Goal: Task Accomplishment & Management: Complete application form

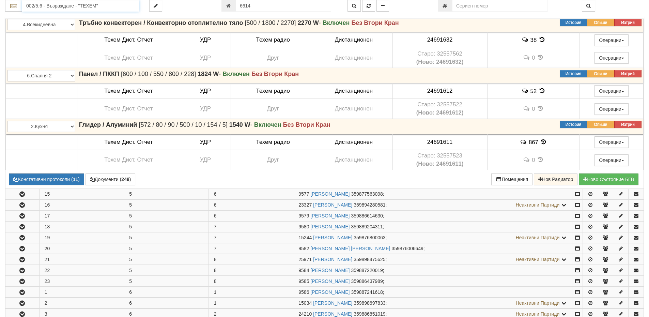
scroll to position [331, 0]
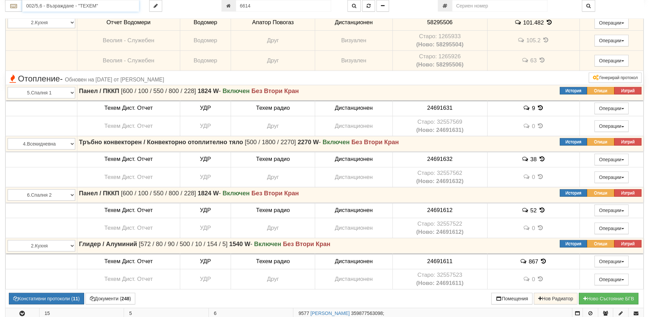
drag, startPoint x: 97, startPoint y: 4, endPoint x: 0, endPoint y: -2, distance: 97.2
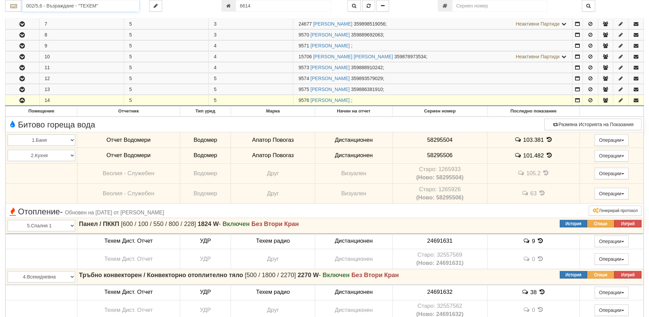
scroll to position [104, 0]
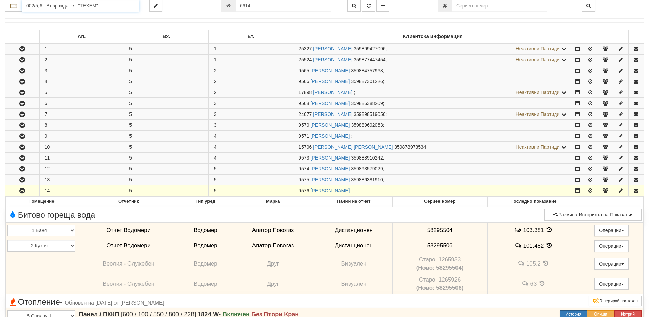
drag, startPoint x: 105, startPoint y: 5, endPoint x: 4, endPoint y: -1, distance: 101.0
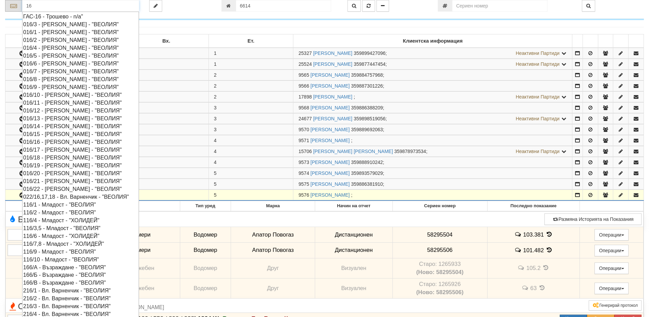
type input "16"
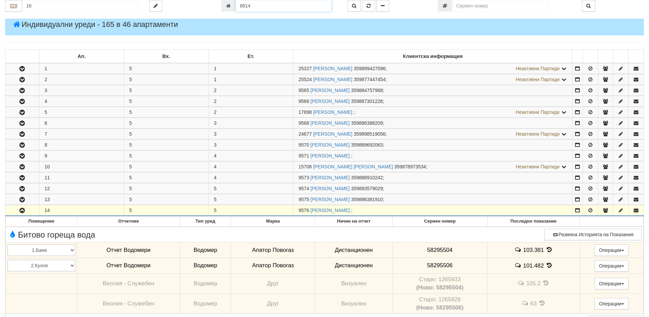
scroll to position [72, 0]
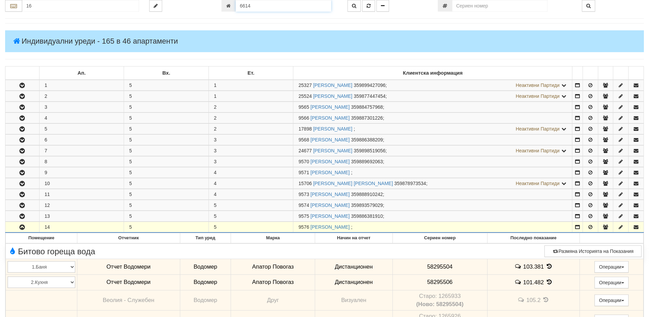
drag, startPoint x: 257, startPoint y: 8, endPoint x: 215, endPoint y: 4, distance: 42.1
click at [215, 4] on div "16 6614" at bounding box center [324, 6] width 649 height 12
paste input "15483"
type input "15483"
click at [350, 5] on button "button" at bounding box center [353, 6] width 13 height 12
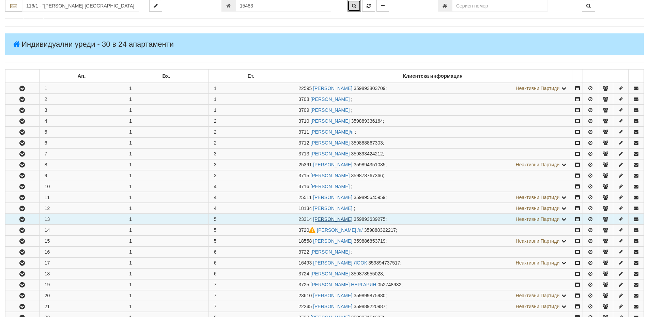
scroll to position [58, 0]
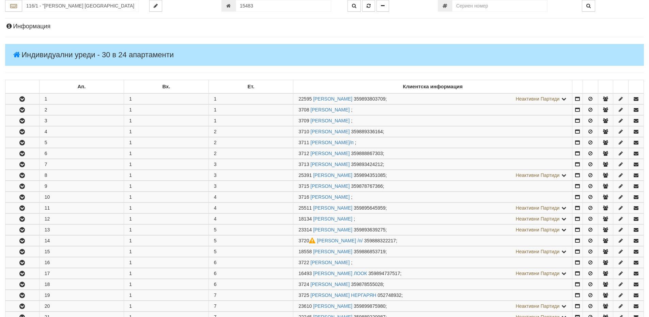
click at [48, 26] on h4 "Информация" at bounding box center [324, 26] width 639 height 7
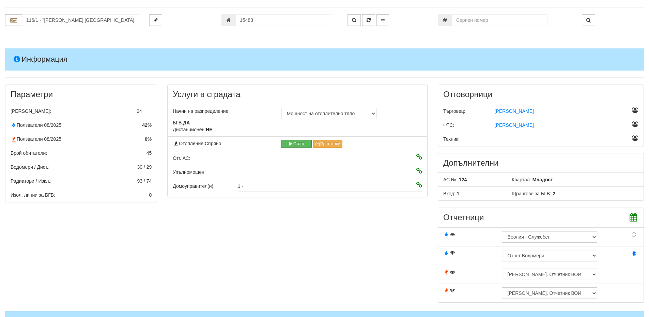
scroll to position [0, 0]
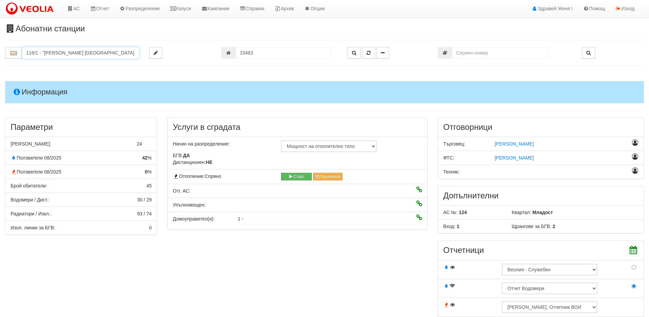
click at [64, 53] on input "116/1 - "ВЕОЛИЯ ЕНЕРДЖИ ВАРНА " ЕАД" at bounding box center [80, 53] width 117 height 12
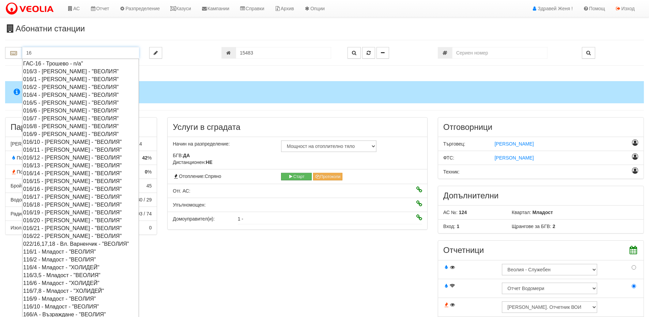
click at [58, 236] on div "016/22 - [PERSON_NAME] - "ВЕОЛИЯ"" at bounding box center [80, 236] width 115 height 8
type input "016/22 - [PERSON_NAME] - "ВЕОЛИЯ""
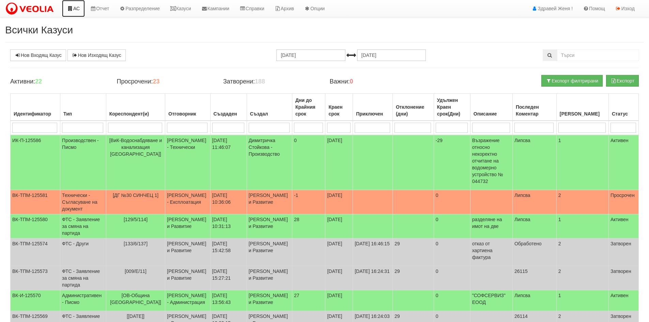
click at [75, 10] on link "АС" at bounding box center [73, 8] width 23 height 17
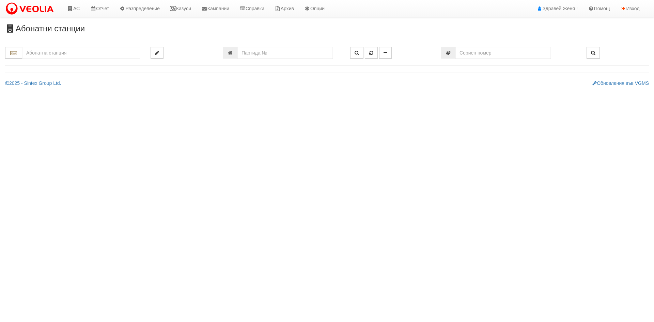
click at [41, 51] on input "text" at bounding box center [81, 53] width 118 height 12
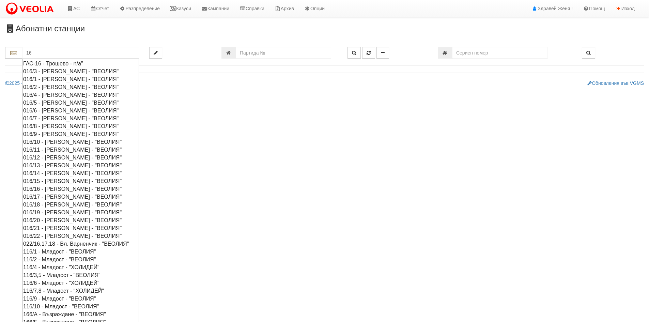
click at [43, 189] on div "016/16 - Орхид Хилс - "ВЕОЛИЯ"" at bounding box center [80, 189] width 115 height 8
type input "016/16 - Орхид Хилс - "ВЕОЛИЯ""
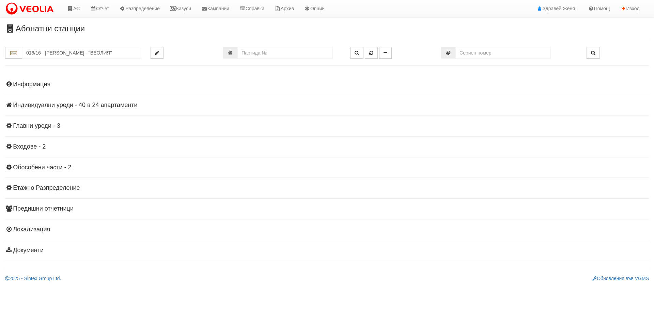
click at [84, 106] on h4 "Индивидуални уреди - 40 в 24 апартаменти" at bounding box center [327, 105] width 644 height 7
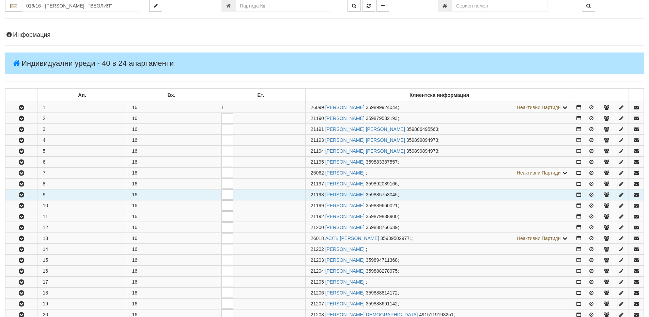
scroll to position [68, 0]
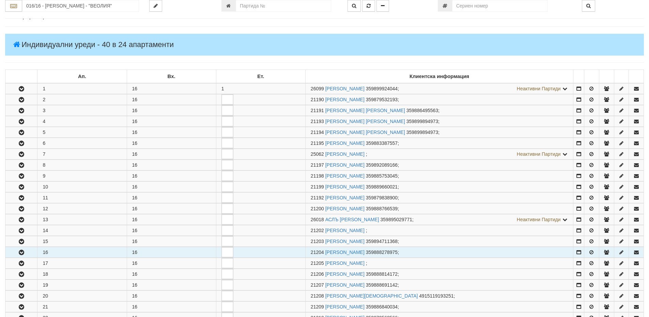
drag, startPoint x: 323, startPoint y: 251, endPoint x: 308, endPoint y: 249, distance: 15.1
click at [308, 249] on td "21204 СТАНИСЛАВ ДИМИТРОВ АНДРЕЕВ 359888278975 ;" at bounding box center [439, 252] width 268 height 11
copy span "21204"
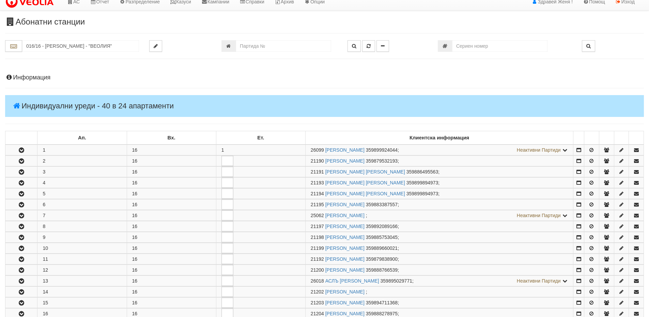
scroll to position [0, 0]
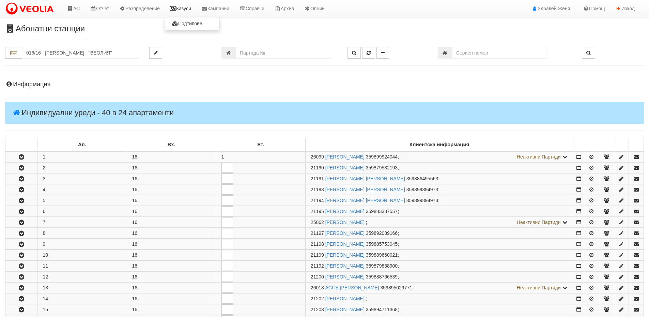
click at [189, 6] on link "Казуси" at bounding box center [180, 8] width 31 height 17
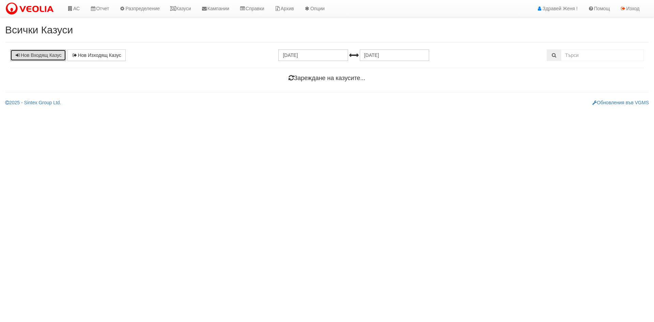
click at [37, 52] on link "Нов Входящ Казус" at bounding box center [38, 55] width 56 height 12
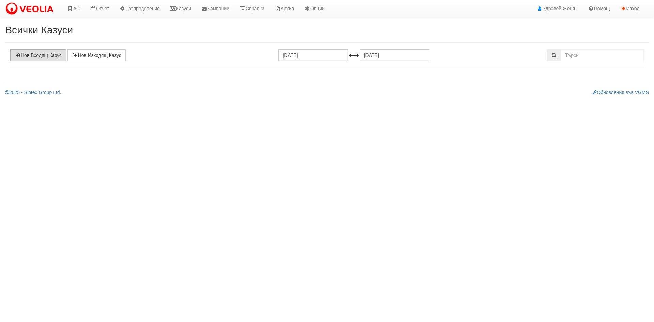
select select "1"
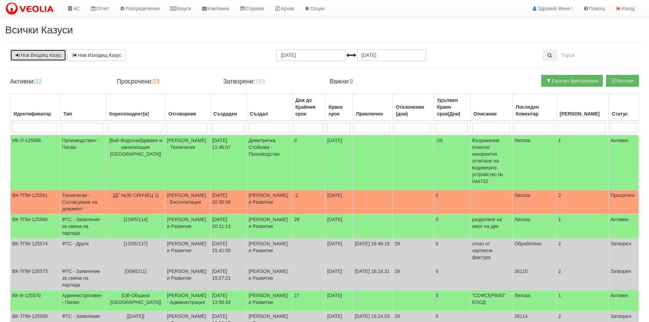
click at [53, 56] on link "Нов Входящ Казус" at bounding box center [38, 55] width 56 height 12
click at [285, 30] on h2 "Всички Казуси" at bounding box center [324, 29] width 639 height 11
click at [38, 53] on link "Нов Входящ Казус" at bounding box center [38, 55] width 56 height 12
click at [75, 8] on link "АС" at bounding box center [73, 8] width 23 height 17
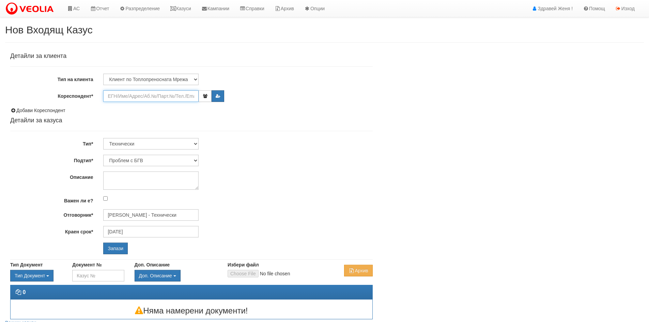
click at [133, 98] on input "Кореспондент*" at bounding box center [150, 96] width 95 height 12
paste input "21204"
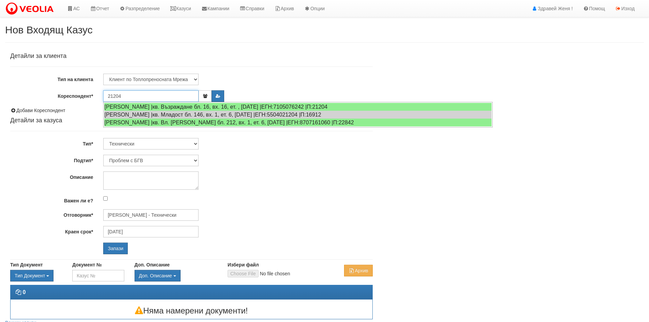
click at [155, 104] on div "СТАНИСЛАВ ДИМИТРОВ АНДРЕЕВ |кв. Възраждане бл. 16, вх. 16, ет. , ап. 16 |ЕГН:71…" at bounding box center [297, 107] width 387 height 8
type input "СТАНИСЛАВ ДИМИТРОВ АНДРЕЕВ"
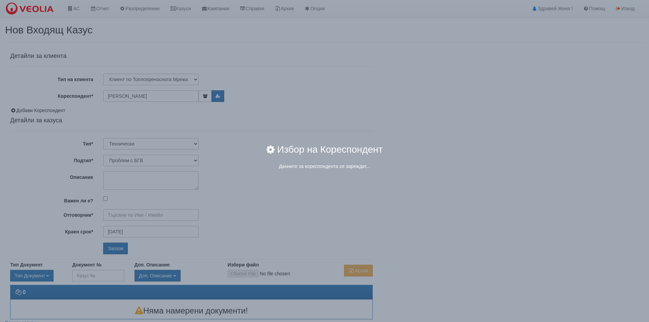
type input "Дончо Дончев - Технически"
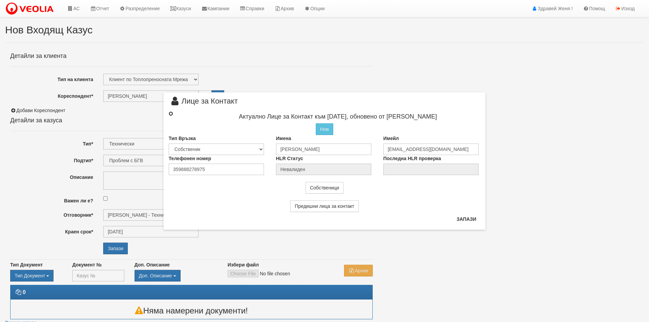
click at [170, 114] on input "radio" at bounding box center [171, 113] width 4 height 4
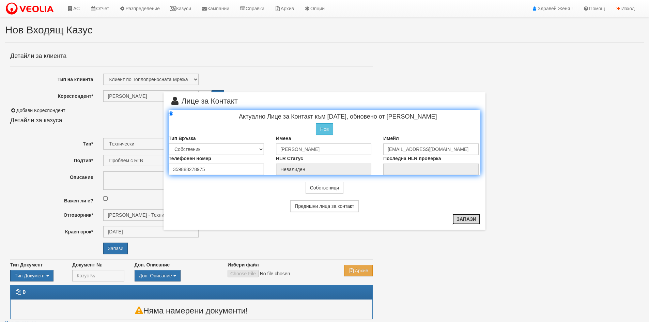
click at [472, 222] on button "Запази" at bounding box center [466, 219] width 28 height 11
radio input "true"
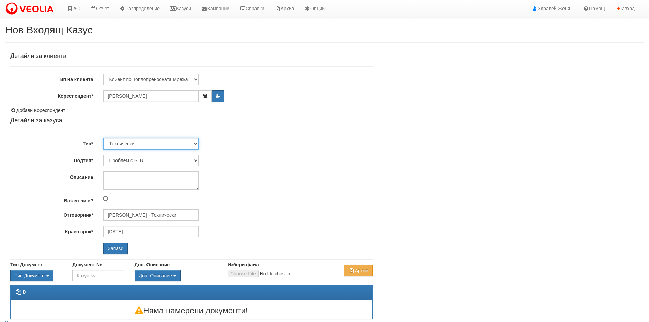
drag, startPoint x: 196, startPoint y: 142, endPoint x: 193, endPoint y: 145, distance: 3.9
click at [196, 142] on select "Технически ФТС Търговски Административен Производствен Експлоатационен Финансов…" at bounding box center [150, 144] width 95 height 12
click at [103, 138] on select "Технически ФТС Търговски Административен Производствен Експлоатационен Финансов…" at bounding box center [150, 144] width 95 height 12
click at [195, 160] on select "Проблем с БГВ Теч ВОИ Теч БГВ Теч в АС Теч от водомер Проблем в АС Интервенция …" at bounding box center [150, 161] width 95 height 12
select select "Проблем в АС"
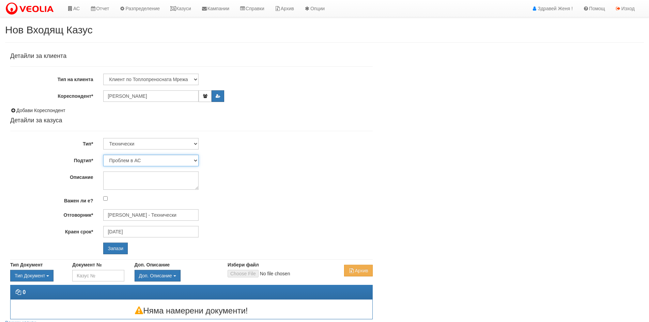
click at [103, 155] on select "Проблем с БГВ Теч ВОИ Теч БГВ Теч в АС Теч от водомер Проблем в АС Интервенция …" at bounding box center [150, 161] width 95 height 12
type input "22/09/2025"
type input "[PERSON_NAME] - Технически"
click at [121, 176] on textarea "Описание" at bounding box center [150, 180] width 95 height 18
click at [121, 177] on textarea "Описание" at bounding box center [150, 180] width 95 height 18
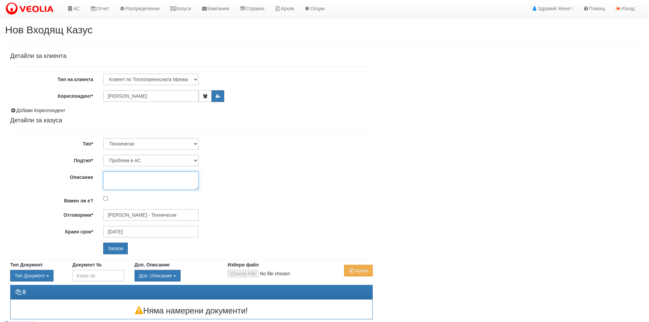
paste textarea "Вероятно циркулационната помпа е блокирала. Областта на двигателя е много горещ…"
type textarea "Вероятно циркулационната помпа е блокирала. Областта на двигателя е много горещ…"
click at [113, 248] on input "Запази" at bounding box center [115, 249] width 25 height 12
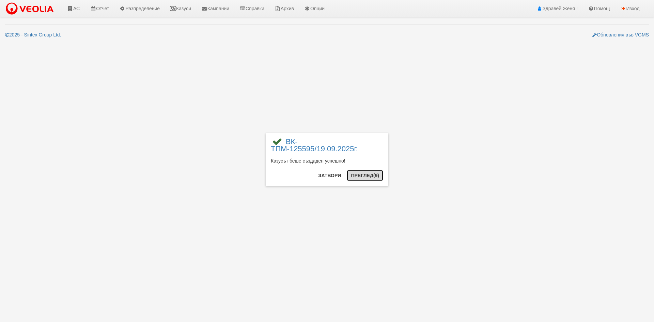
click at [373, 175] on span "(9)" at bounding box center [376, 175] width 6 height 5
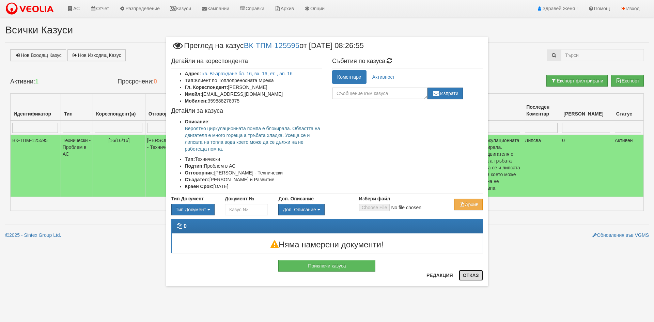
click at [471, 275] on button "Отказ" at bounding box center [471, 275] width 24 height 11
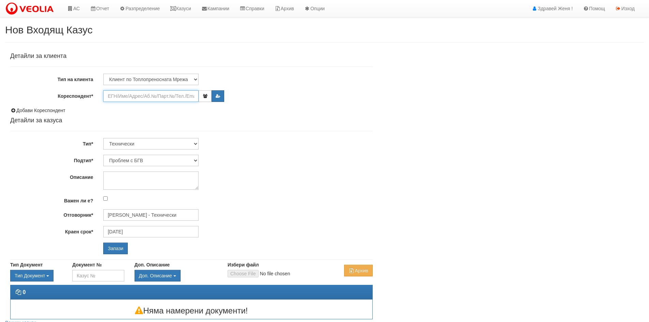
click at [129, 92] on input "Кореспондент*" at bounding box center [150, 96] width 95 height 12
paste input "15483"
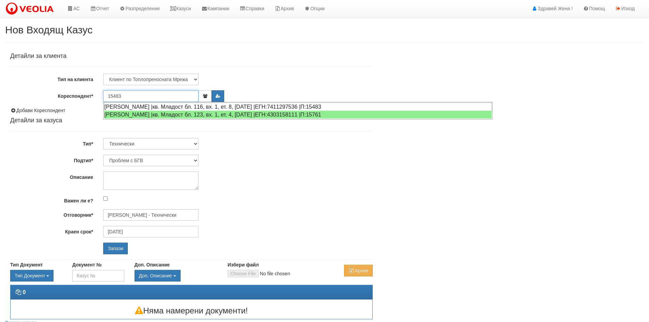
click at [137, 106] on div "СИЛВИЯ ИВАНОВА ХАНДЖИЕВА |кв. Младост бл. 116, вх. 1, ет. 8, ап. 24 |ЕГН:741129…" at bounding box center [298, 107] width 388 height 9
type input "Силвия Ханджиева"
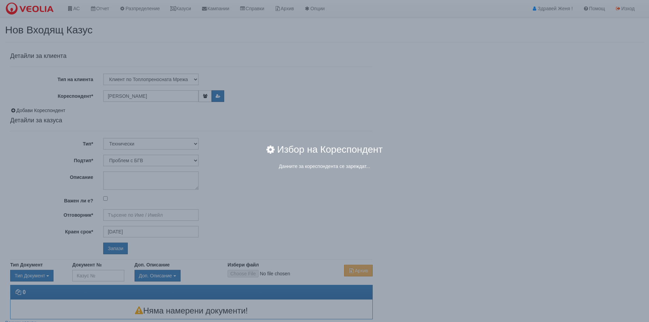
type input "[PERSON_NAME] - Технически"
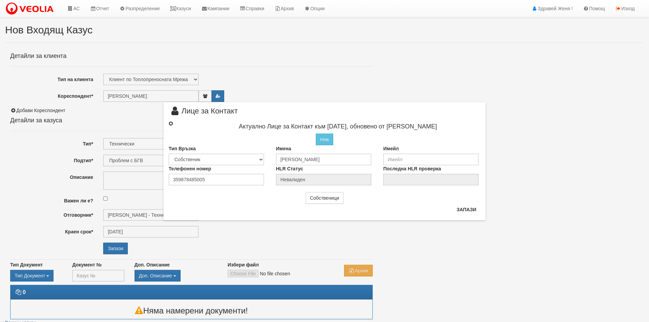
click at [171, 123] on input "radio" at bounding box center [171, 123] width 4 height 4
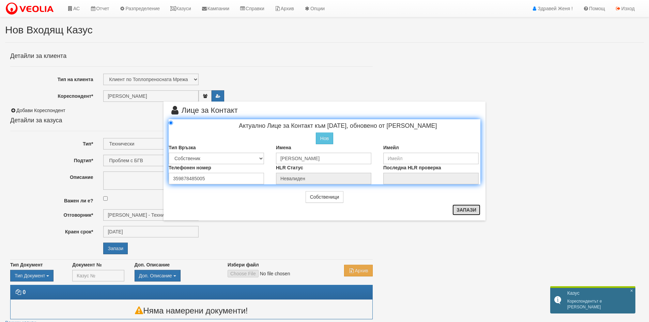
click at [464, 209] on button "Запази" at bounding box center [466, 209] width 28 height 11
radio input "true"
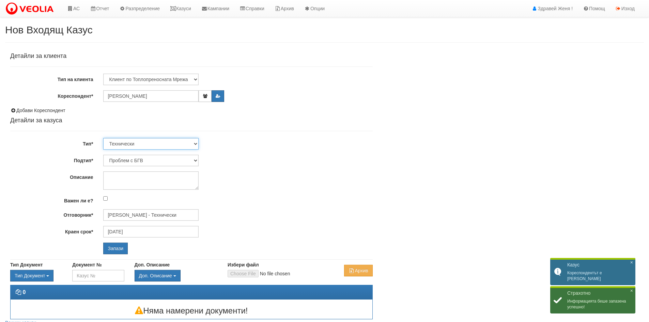
click at [196, 143] on select "Технически ФТС Търговски Административен Производствен Експлоатационен Финансов…" at bounding box center [150, 144] width 95 height 12
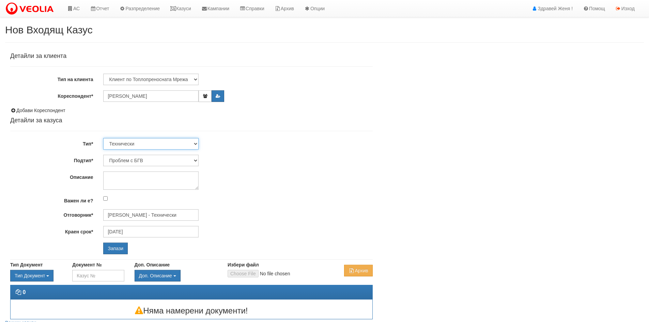
select select "1"
click at [103, 138] on select "Технически ФТС Търговски Административен Производствен Експлоатационен Финансов…" at bounding box center [150, 144] width 95 height 12
type input "[DATE]"
type input "[PERSON_NAME] и Развитие"
click at [195, 160] on select "Заявление за смяна на партида Заявление за равни месечни вноски Разпределение о…" at bounding box center [150, 161] width 95 height 12
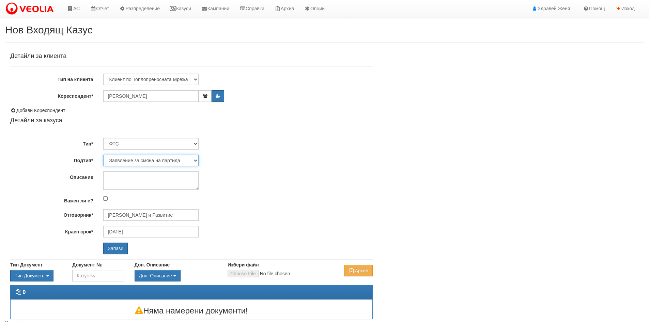
select select "Уточнения по фактура"
click at [103, 155] on select "Заявление за смяна на партида Заявление за равни месечни вноски Разпределение о…" at bounding box center [150, 161] width 95 height 12
type input "Константина Иванова - Клиенти и Развитие"
click at [115, 248] on input "Запази" at bounding box center [115, 249] width 25 height 12
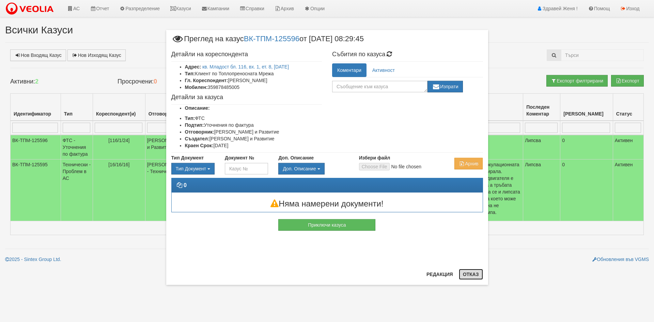
click at [474, 276] on button "Отказ" at bounding box center [471, 274] width 24 height 11
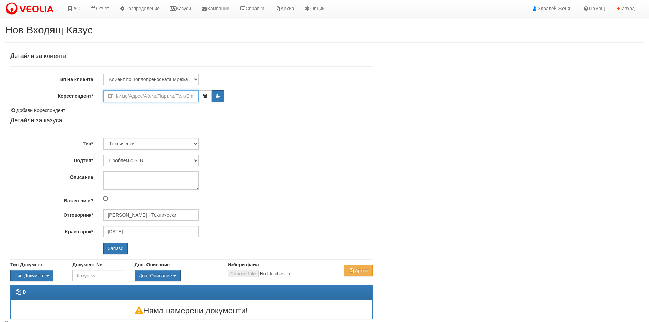
click at [126, 98] on input "Кореспондент*" at bounding box center [150, 96] width 95 height 12
type input "i"
type input "и"
click at [125, 96] on input "Кореспондент*" at bounding box center [150, 96] width 95 height 12
paste input "[EMAIL_ADDRESS][DOMAIN_NAME]"
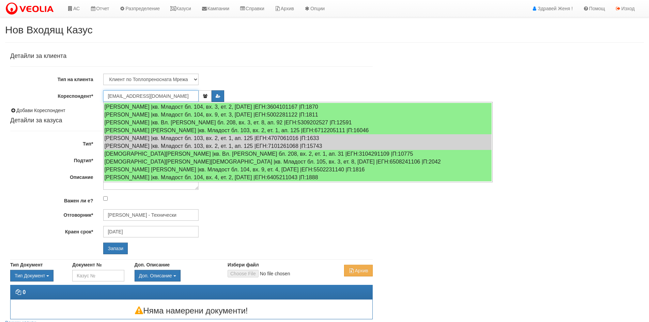
type input "[EMAIL_ADDRESS][DOMAIN_NAME]"
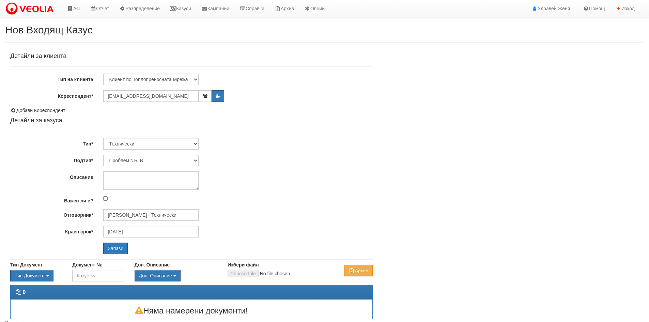
click at [291, 77] on div "Клиент по Топлопреносната Мрежа Институция Партньори Други" at bounding box center [237, 80] width 279 height 12
drag, startPoint x: 170, startPoint y: 96, endPoint x: 89, endPoint y: 90, distance: 81.3
click at [89, 90] on div "Кореспондент* [EMAIL_ADDRESS][DOMAIN_NAME]" at bounding box center [191, 96] width 373 height 12
click at [115, 96] on input "Кореспондент*" at bounding box center [150, 96] width 95 height 12
paste input "IIPODECHOHAJIHA FHMHA3II$1 HO IIICOHOMIIICA H TEXHOJIOFHH "-P HBAH BOFOPOB""
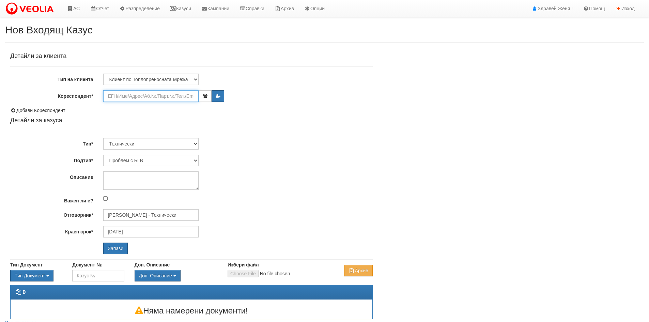
type input "IIPODECHOHAJIHA FHMHA3II$1 HO IIICOHOMIIICA H TEXHOJIOFHH "-P HBAH BOFOPOB""
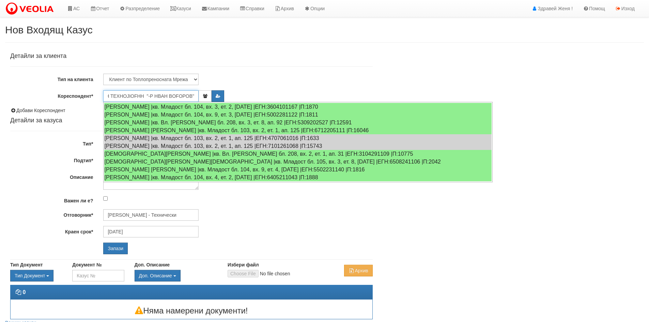
click at [159, 94] on input "IIPODECHOHAJIHA FHMHA3II$1 HO IIICOHOMIIICA H TEXHOJIOFHH "-P HBAH BOFOPOB"" at bounding box center [150, 96] width 95 height 12
drag, startPoint x: 159, startPoint y: 94, endPoint x: 126, endPoint y: 94, distance: 33.4
click at [126, 94] on input "IIPODECHOHAJIHA FHMHA3II$1 HO IIICOHOMIIICA H TEXHOJIOFHH "-P HBAH BOFOPOB"" at bounding box center [150, 96] width 95 height 12
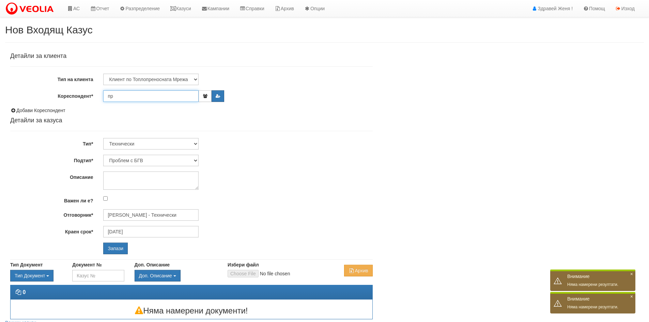
type input "п"
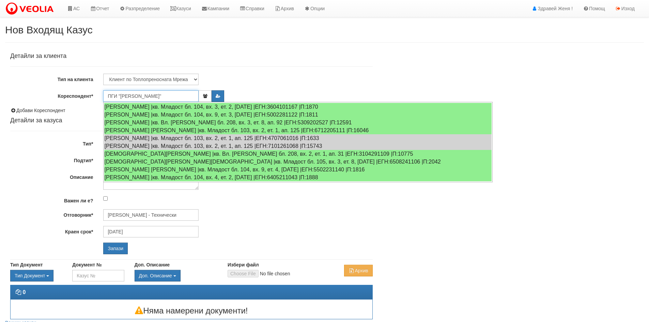
type input "ПГИ "[PERSON_NAME]""
click at [283, 212] on div "[PERSON_NAME] - Технически" at bounding box center [237, 215] width 279 height 12
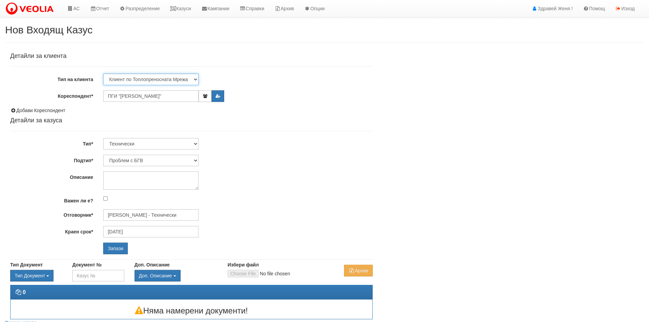
click at [196, 79] on select "Клиент по Топлопреносната Мрежа Институция Партньори Други" at bounding box center [150, 80] width 95 height 12
select select "Institution"
click at [103, 74] on select "Клиент по Топлопреносната Мрежа Институция Партньори Други" at bounding box center [150, 80] width 95 height 12
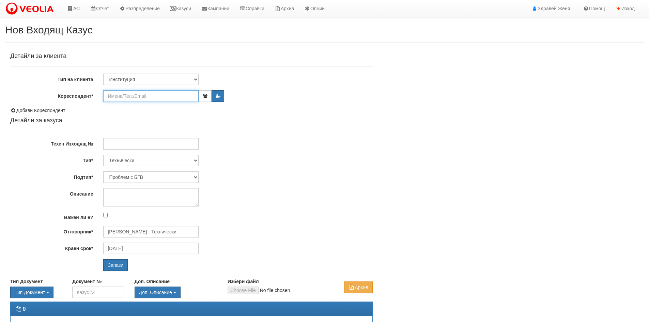
click at [158, 94] on input "Кореспондент*" at bounding box center [150, 96] width 95 height 12
type input "П"
click at [152, 96] on input "Кореспондент*" at bounding box center [150, 96] width 95 height 12
click at [195, 79] on select "Клиент по Топлопреносната Мрежа Институция Партньори Други" at bounding box center [150, 80] width 95 height 12
select select "Other"
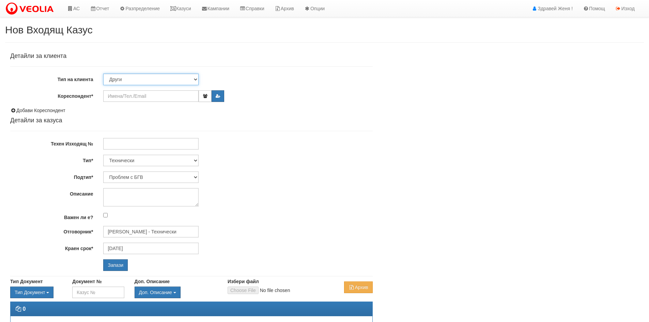
click at [103, 74] on select "Клиент по Топлопреносната Мрежа Институция Партньори Други" at bounding box center [150, 80] width 95 height 12
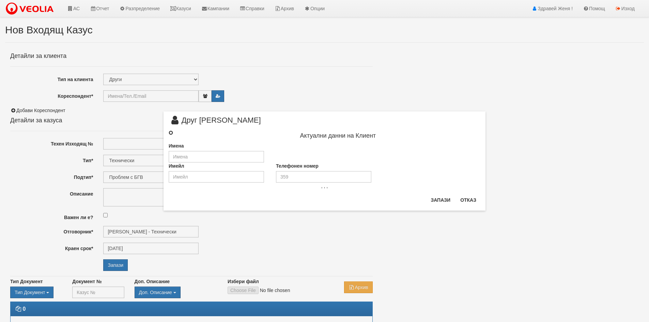
click at [171, 132] on input "radio" at bounding box center [171, 132] width 4 height 4
radio input "true"
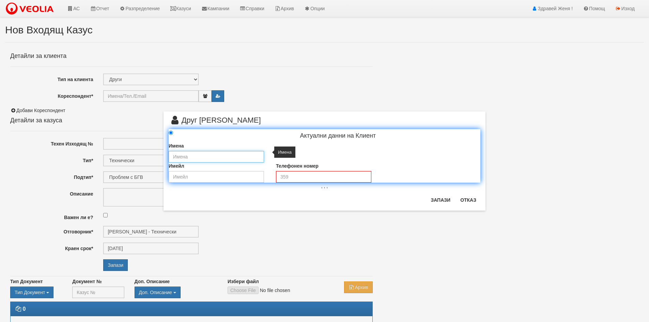
click at [196, 154] on input "text" at bounding box center [216, 157] width 95 height 12
paste input "Професионална гимназия по икономика "Д-р [PERSON_NAME]""
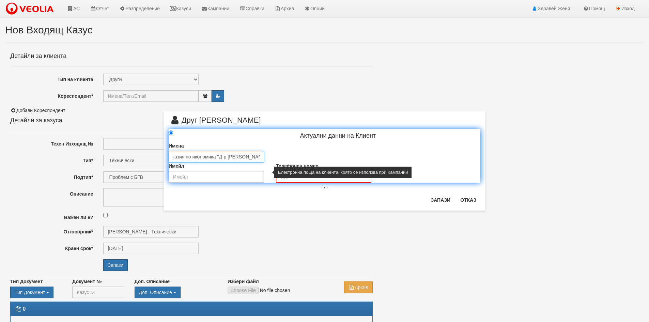
type input "Професионална гимназия по икономика "Д-р [PERSON_NAME]""
click at [204, 176] on input "email" at bounding box center [216, 177] width 95 height 12
click at [198, 177] on input "email" at bounding box center [216, 177] width 95 height 12
paste input "[EMAIL_ADDRESS][DOMAIN_NAME]"
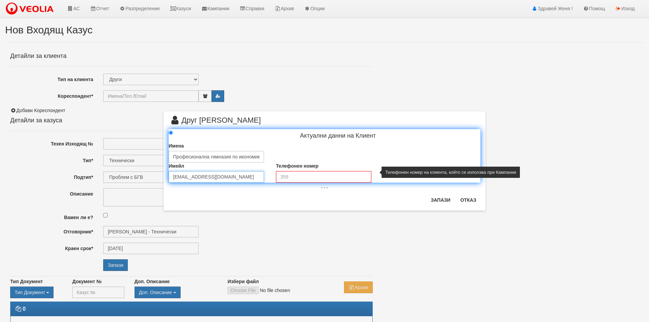
type input "[EMAIL_ADDRESS][DOMAIN_NAME]"
click at [319, 179] on input "tel" at bounding box center [323, 177] width 95 height 12
click at [282, 177] on input "tel" at bounding box center [323, 177] width 95 height 12
paste input "052/501-006;"
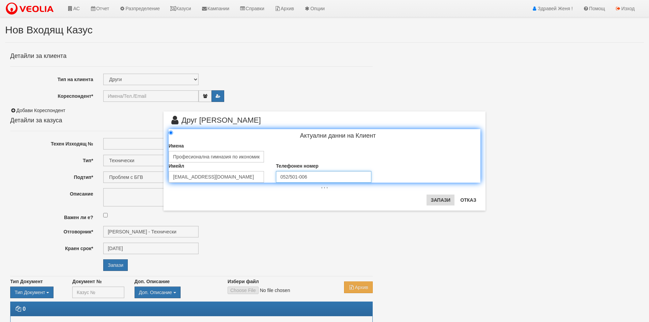
type input "052/501-006"
click at [439, 199] on button "Запази" at bounding box center [440, 199] width 28 height 11
type input "Професионална гимназия по икономика "Д-р [PERSON_NAME]""
radio input "true"
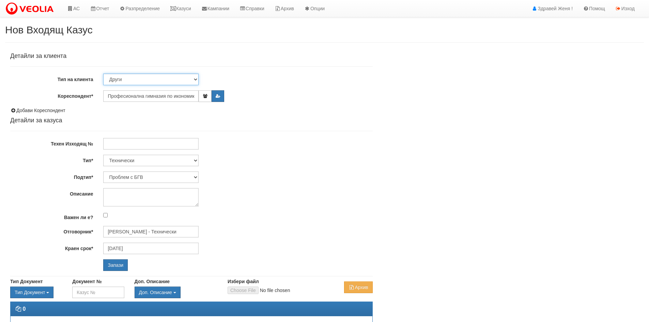
click at [197, 78] on select "Клиент по Топлопреносната Мрежа Институция Партньори Други" at bounding box center [150, 80] width 95 height 12
select select "VeoliaClient"
click at [103, 74] on select "Клиент по Топлопреносната Мрежа Институция Партньори Други" at bounding box center [150, 80] width 95 height 12
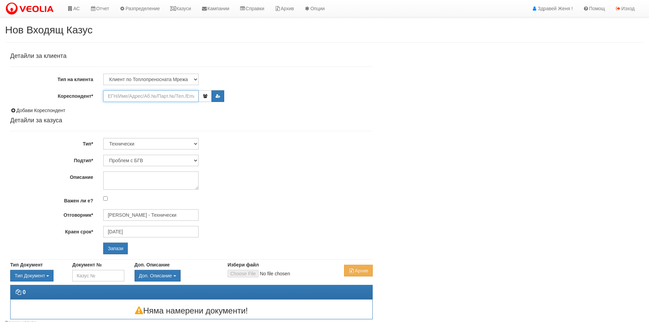
click at [166, 96] on input "Кореспондент*" at bounding box center [150, 96] width 95 height 12
click at [115, 94] on input "Кореспондент*" at bounding box center [150, 96] width 95 height 12
paste input "Професионална гимназия по икономика "Д-р [PERSON_NAME]""
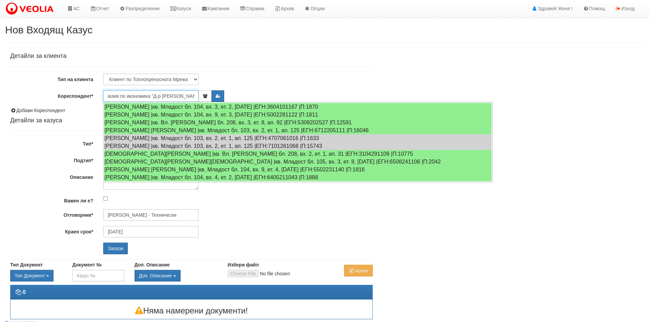
type input "Професионална гимназия по икономика "Д-р [PERSON_NAME]""
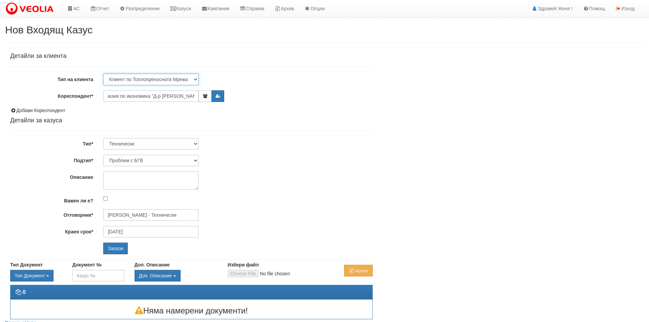
scroll to position [0, 0]
click at [194, 77] on select "Клиент по Топлопреносната Мрежа Институция Партньори Други" at bounding box center [150, 80] width 95 height 12
select select "Institution"
click at [103, 74] on select "Клиент по Топлопреносната Мрежа Институция Партньори Други" at bounding box center [150, 80] width 95 height 12
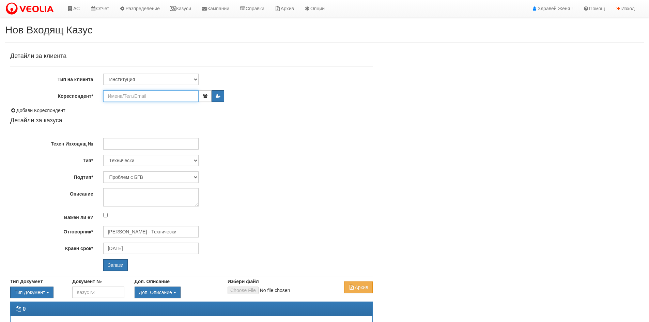
click at [141, 96] on input "Кореспондент*" at bounding box center [150, 96] width 95 height 12
paste input "Професионална гимназия по икономика "Д-р [PERSON_NAME]""
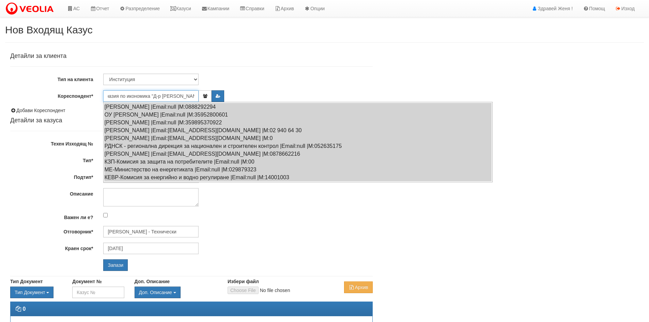
type input "Професионална гимназия по икономика "Д-р [PERSON_NAME]""
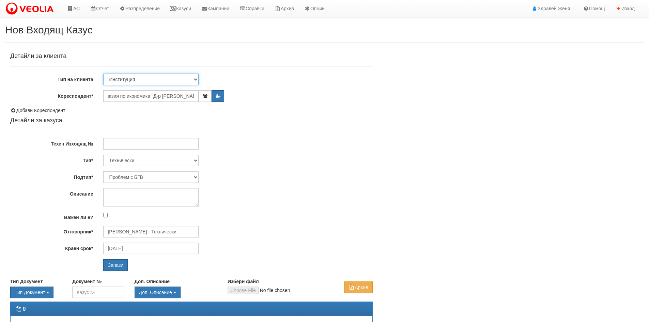
scroll to position [0, 0]
click at [195, 78] on select "Клиент по Топлопреносната Мрежа Институция Партньори Други" at bounding box center [150, 80] width 95 height 12
select select "Partner"
click at [103, 74] on select "Клиент по Топлопреносната Мрежа Институция Партньори Други" at bounding box center [150, 80] width 95 height 12
click at [141, 99] on input "Кореспондент*" at bounding box center [150, 96] width 95 height 12
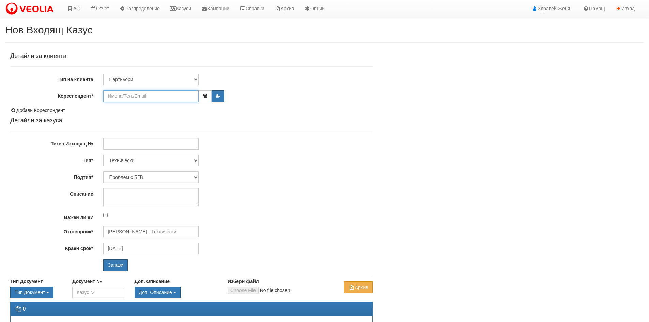
paste input "Професионална гимназия по икономика "Д-р [PERSON_NAME]""
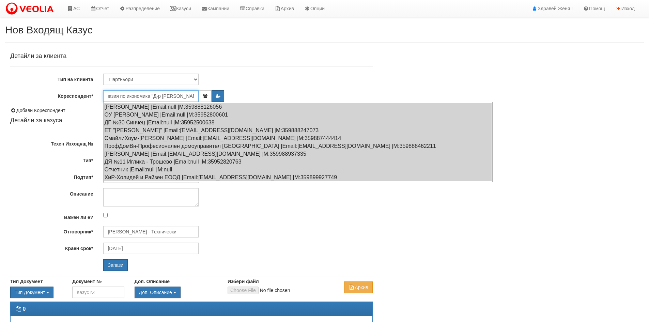
type input "Професионална гимназия по икономика "Д-р [PERSON_NAME]""
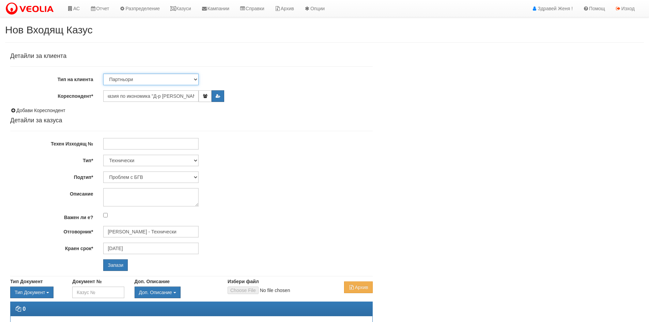
scroll to position [0, 0]
click at [194, 79] on select "Клиент по Топлопреносната Мрежа Институция Партньори Други" at bounding box center [150, 80] width 95 height 12
select select "Other"
click at [103, 74] on select "Клиент по Топлопреносната Мрежа Институция Партньори Други" at bounding box center [150, 80] width 95 height 12
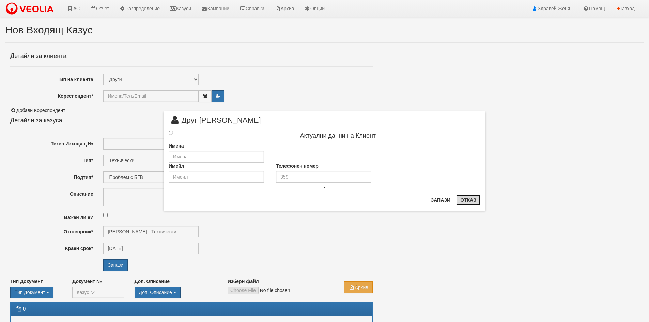
click at [468, 201] on button "Отказ" at bounding box center [468, 199] width 24 height 11
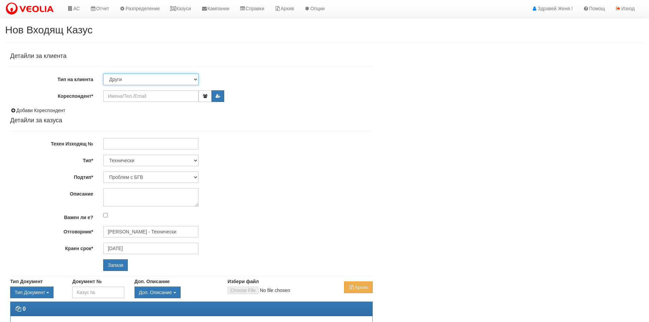
click at [195, 78] on select "Клиент по Топлопреносната Мрежа Институция Партньори Други" at bounding box center [150, 80] width 95 height 12
select select "VeoliaClient"
click at [103, 74] on select "Клиент по Топлопреносната Мрежа Институция Партньори Други" at bounding box center [150, 80] width 95 height 12
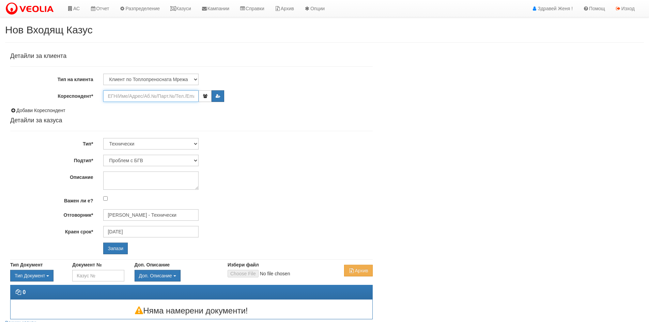
click at [137, 95] on input "Кореспондент*" at bounding box center [150, 96] width 95 height 12
paste input "Професионална гимназия по икономика "Д-р [PERSON_NAME]""
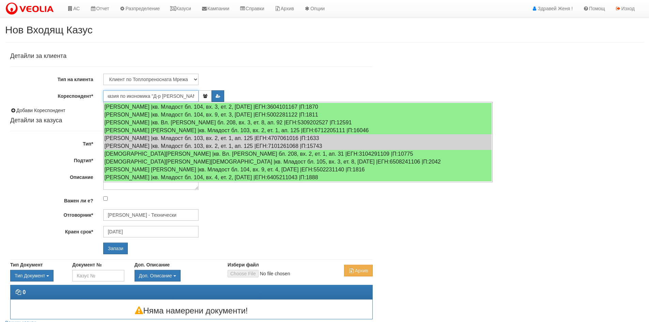
type input "Професионална гимназия по икономика "Д-р [PERSON_NAME]""
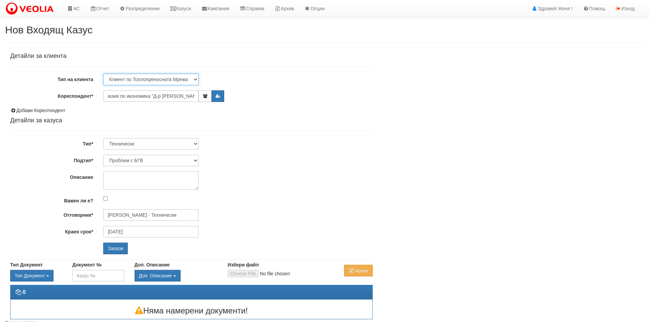
scroll to position [0, 0]
click at [193, 79] on select "Клиент по Топлопреносната Мрежа Институция Партньори Други" at bounding box center [150, 80] width 95 height 12
select select "Institution"
click at [103, 74] on select "Клиент по Топлопреносната Мрежа Институция Партньори Други" at bounding box center [150, 80] width 95 height 12
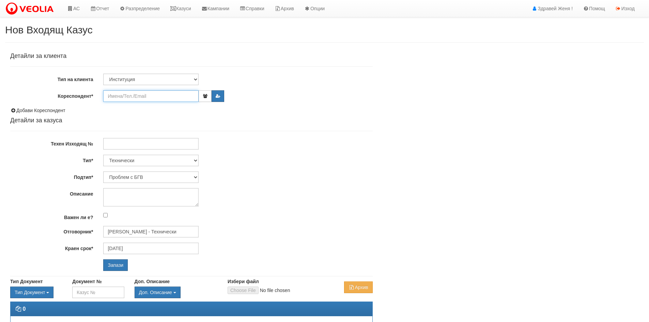
click at [153, 96] on input "Кореспондент*" at bounding box center [150, 96] width 95 height 12
paste input "Професионална гимназия по икономика "Д-р [PERSON_NAME]""
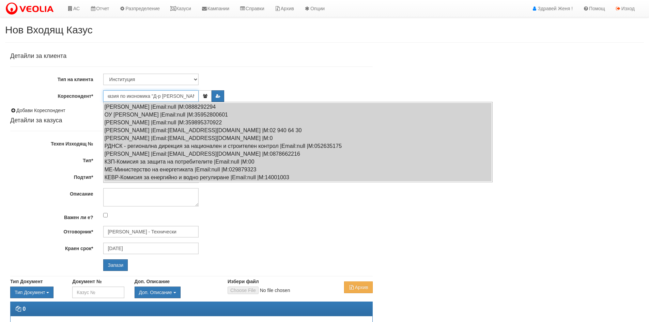
type input "Професионална гимназия по икономика "Д-р [PERSON_NAME]""
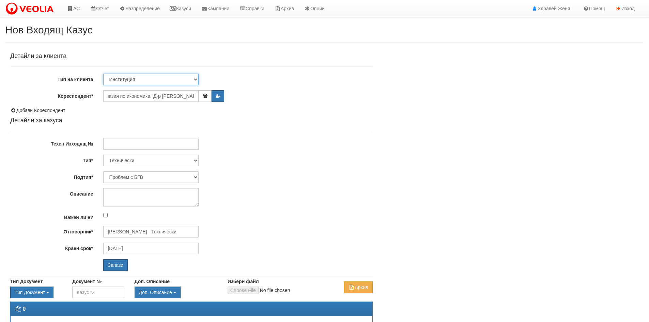
scroll to position [0, 0]
click at [196, 78] on select "Клиент по Топлопреносната Мрежа Институция Партньори Други" at bounding box center [150, 80] width 95 height 12
select select "VeoliaClient"
click at [103, 74] on select "Клиент по Топлопреносната Мрежа Институция Партньори Други" at bounding box center [150, 80] width 95 height 12
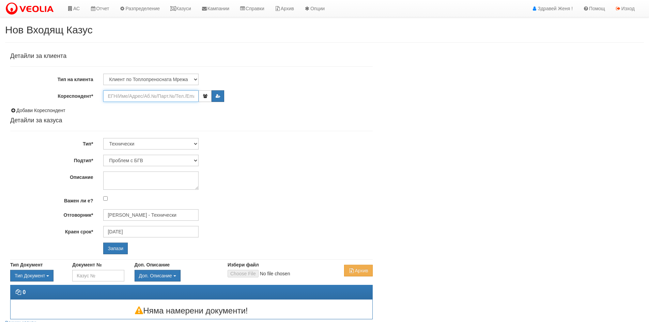
click at [156, 96] on input "Кореспондент*" at bounding box center [150, 96] width 95 height 12
paste input "Професионална гимназия по икономика "Д-р [PERSON_NAME]""
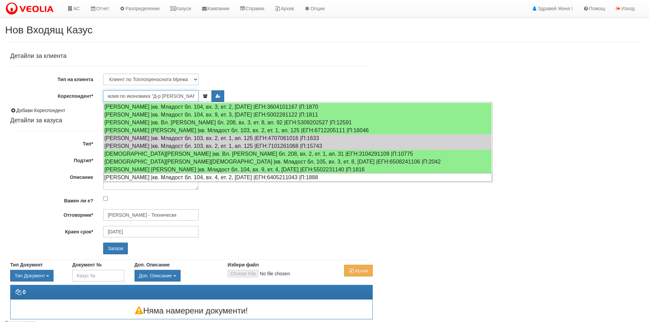
type input "Професионална гимназия по икономика "Д-р [PERSON_NAME]""
click at [275, 210] on div "Дончо Дончев - Технически" at bounding box center [237, 215] width 279 height 12
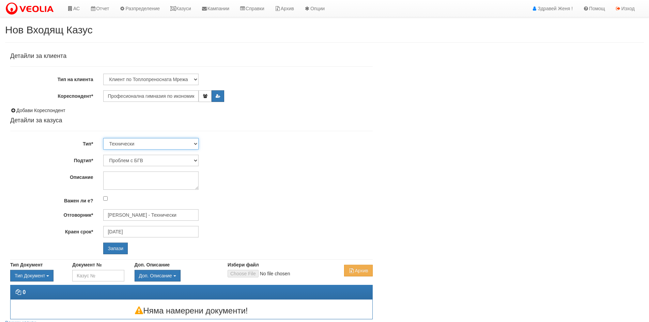
click at [192, 141] on select "Технически ФТС Търговски Административен Производствен Експлоатационен Финансов…" at bounding box center [150, 144] width 95 height 12
select select "3"
click at [103, 138] on select "Технически ФТС Търговски Административен Производствен Експлоатационен Финансов…" at bounding box center [150, 144] width 95 height 12
type input "[DATE]"
click at [196, 143] on select "Технически ФТС Търговски Административен Производствен Експлоатационен Финансов…" at bounding box center [150, 144] width 95 height 12
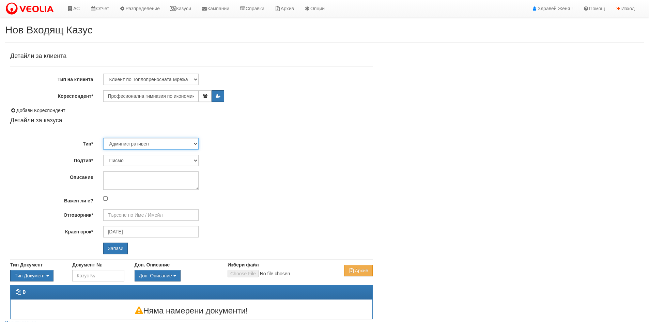
select select "1"
click at [103, 138] on select "Технически ФТС Търговски Административен Производствен Експлоатационен Финансов…" at bounding box center [150, 144] width 95 height 12
type input "Миглена Михова - Клиенти и Развитие"
click at [195, 161] on select "Заявление за смяна на партида Заявление за равни месечни вноски Разпределение о…" at bounding box center [150, 161] width 95 height 12
click at [196, 141] on select "Технически ФТС Търговски Административен Производствен Експлоатационен Финансов…" at bounding box center [150, 144] width 95 height 12
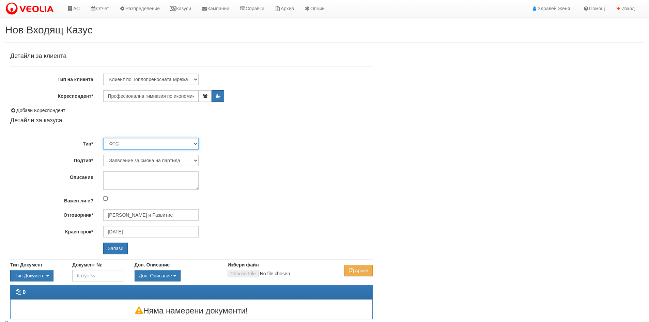
select select "3"
click at [103, 138] on select "Технически ФТС Търговски Административен Производствен Експлоатационен Финансов…" at bounding box center [150, 144] width 95 height 12
click at [196, 160] on select "Писмо Възлагателно писмо Придружително писмо Доклад Уведомление Декларация Заяв…" at bounding box center [150, 161] width 95 height 12
select select "Уведомление"
click at [103, 155] on select "Писмо Възлагателно писмо Придружително писмо Доклад Уведомление Декларация Заяв…" at bounding box center [150, 161] width 95 height 12
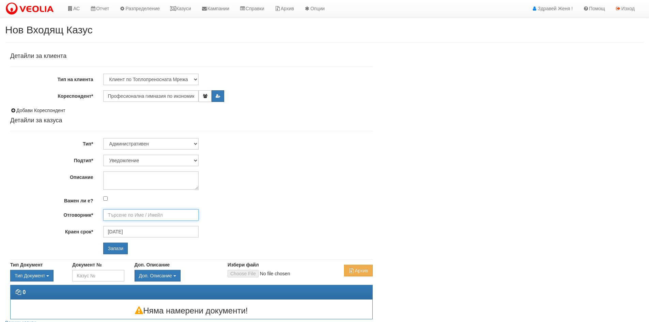
click at [136, 216] on input "Отговорник*" at bounding box center [150, 215] width 95 height 12
click at [121, 223] on div "[PERSON_NAME] - Клиенти и Развитие" at bounding box center [298, 225] width 388 height 9
type input "[PERSON_NAME] - Клиенти и Развитие"
click at [120, 247] on input "Запази" at bounding box center [115, 249] width 25 height 12
select select "Уведомление"
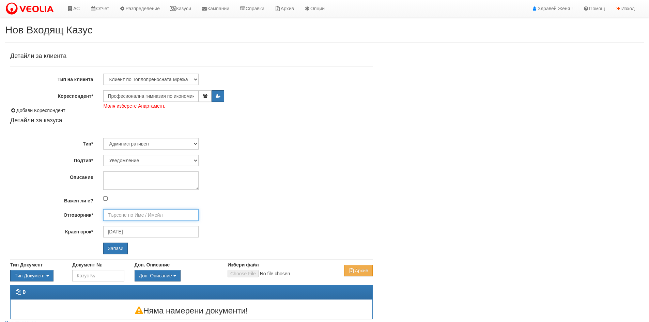
click at [141, 217] on input "Отговорник*" at bounding box center [150, 215] width 95 height 12
click at [192, 224] on div "[PERSON_NAME] - Клиенти и Развитие" at bounding box center [298, 225] width 388 height 9
type input "[PERSON_NAME] - Клиенти и Развитие"
click at [177, 98] on input "Професионална гимназия по икономика "Д-р [PERSON_NAME]"" at bounding box center [150, 96] width 95 height 12
click at [276, 89] on div "Детайли за клиента Тип на клиента Клиент по Топлопреносната Мрежа Институция Па…" at bounding box center [191, 153] width 362 height 201
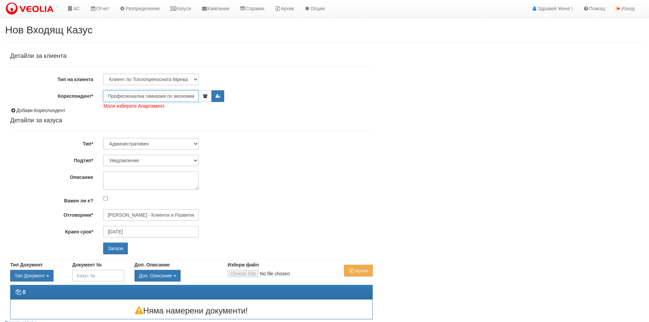
click at [118, 96] on input "Професионална гимназия по икономика "Д-р [PERSON_NAME]"" at bounding box center [150, 96] width 95 height 12
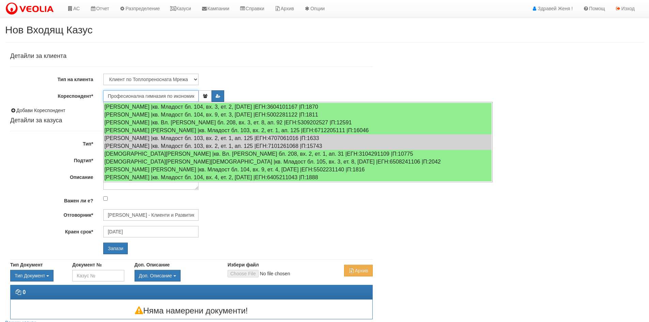
drag, startPoint x: 196, startPoint y: 96, endPoint x: 84, endPoint y: 87, distance: 112.4
click at [84, 87] on div "Детайли за клиента Тип на клиента Клиент по Топлопреносната Мрежа Институция Па…" at bounding box center [191, 153] width 362 height 201
click at [146, 97] on input "Професионална гимназия по икономика "Д-р [PERSON_NAME]"" at bounding box center [150, 96] width 95 height 12
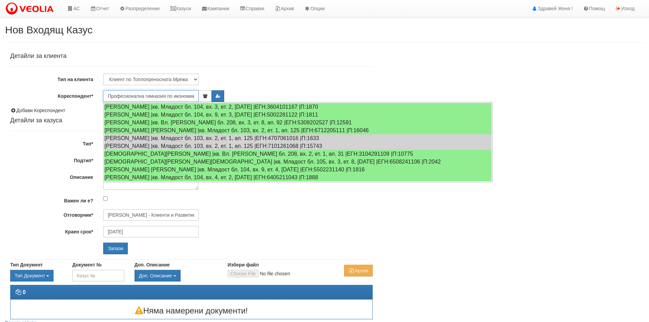
drag, startPoint x: 196, startPoint y: 96, endPoint x: 59, endPoint y: 86, distance: 136.6
click at [59, 86] on div "Детайли за клиента Тип на клиента Клиент по Топлопреносната Мрежа Институция Па…" at bounding box center [191, 153] width 362 height 201
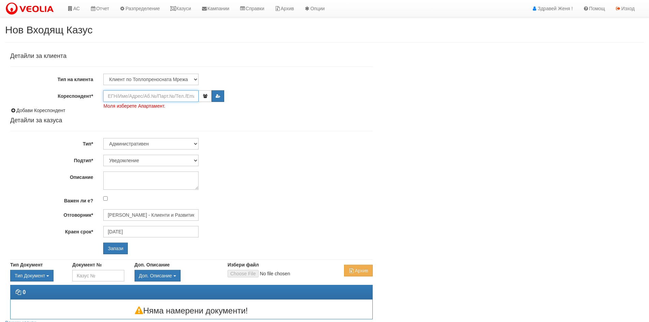
paste input "Професионална гимназия по икономика "Д-р [PERSON_NAME]""
type input "Професионална гимназия по икономика "Д-р [PERSON_NAME]""
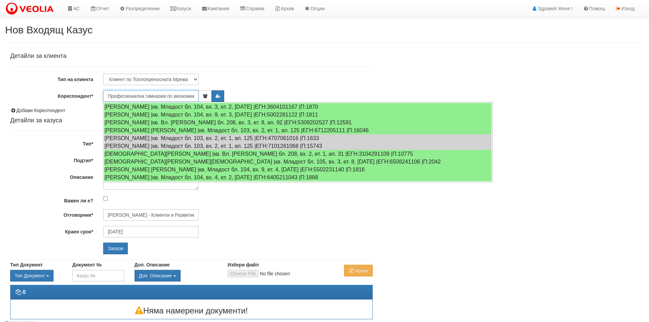
click at [140, 96] on input "Професионална гимназия по икономика "Д-р [PERSON_NAME]"" at bounding box center [150, 96] width 95 height 12
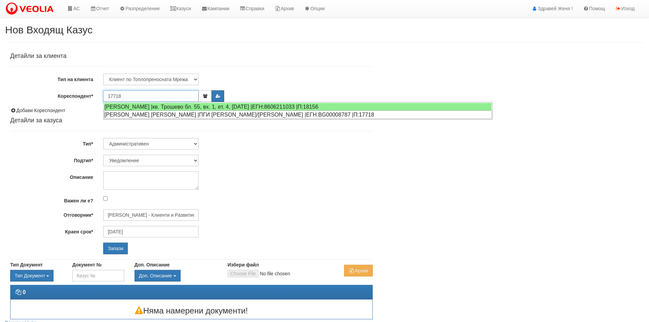
click at [158, 114] on div "ДЕАН ГОЧЕВ ВАСИЛЕВ |ПГИ ИВАН БОГОРОВ/А. СТРАШИМИРОВ |ЕГН:BG00008787 |П:17718" at bounding box center [298, 114] width 388 height 9
type input "ОУ А.СТРАШИМОРОВ"
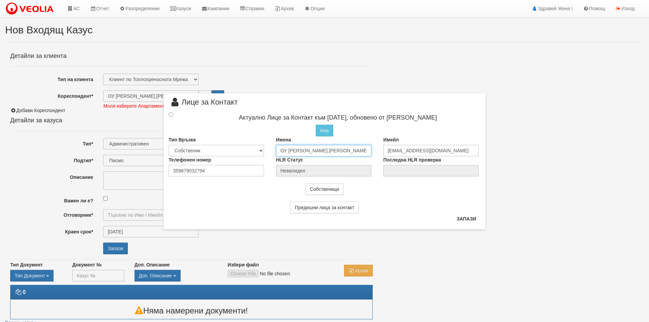
drag, startPoint x: 337, startPoint y: 151, endPoint x: 270, endPoint y: 148, distance: 66.8
click at [270, 148] on div "Тип Връзка Собственик Наемател Роднина Съсед Приятел Имена ОУ А.СТРАШИМОРОВ Име…" at bounding box center [324, 146] width 322 height 20
paste input "рофесионална гимназия по икономика "Д-р Иван Богоров""
type input "Професионална гимназия по икономика "Д-р [PERSON_NAME]""
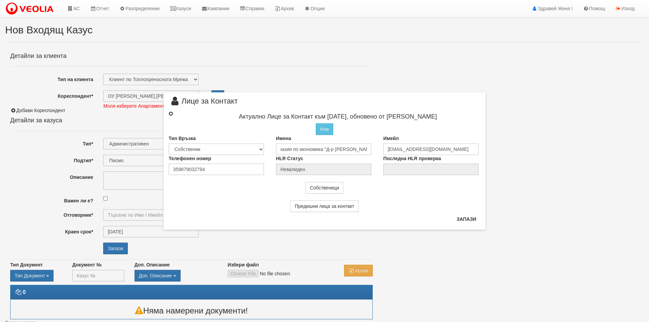
scroll to position [0, 0]
click at [169, 112] on input "radio" at bounding box center [171, 113] width 4 height 4
radio input "true"
type input "Професионална гимназия по икономика "Д-р Иван Богоров""
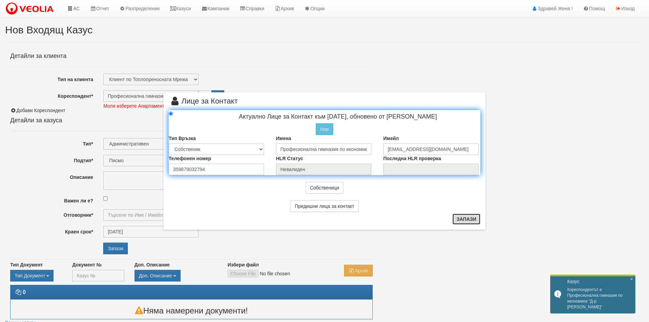
click at [467, 222] on button "Запази" at bounding box center [466, 219] width 28 height 11
radio input "true"
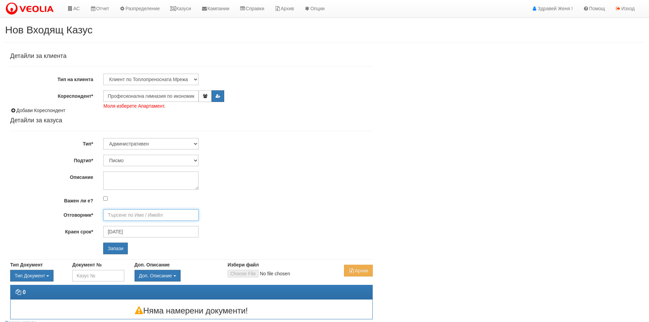
click at [111, 217] on input "Отговорник*" at bounding box center [150, 215] width 95 height 12
click at [142, 234] on div "Илияна Кръстева - Клиенти и Развитие" at bounding box center [298, 233] width 388 height 9
type input "Илияна Кръстева - Клиенти и Развитие"
click at [118, 246] on input "Запази" at bounding box center [115, 249] width 25 height 12
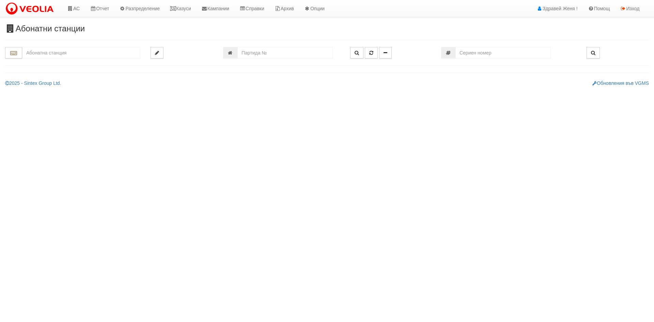
click at [57, 54] on input "text" at bounding box center [81, 53] width 118 height 12
type input "Професионална гимназия по икономика "Д-р [PERSON_NAME]""
click at [50, 54] on input "Професионална гимназия по икономика "Д-р [PERSON_NAME]"" at bounding box center [81, 53] width 118 height 12
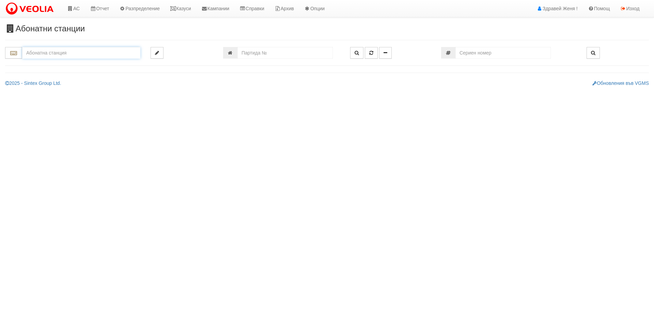
click at [96, 50] on input "text" at bounding box center [81, 53] width 118 height 12
click at [61, 65] on div "080/1 - Трошево - "ВЕОЛИЯ"" at bounding box center [81, 64] width 116 height 8
type input "080/1 - Трошево - "ВЕОЛИЯ""
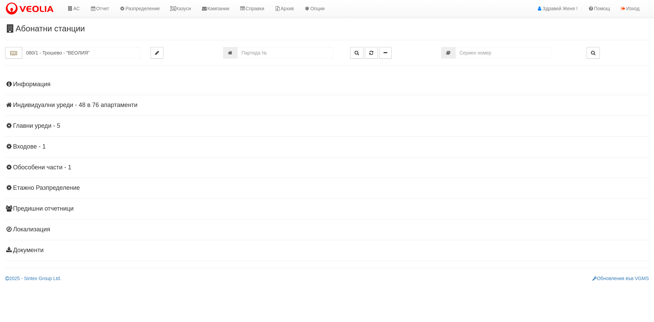
click at [117, 108] on h4 "Индивидуални уреди - 48 в 76 апартаменти" at bounding box center [327, 105] width 644 height 7
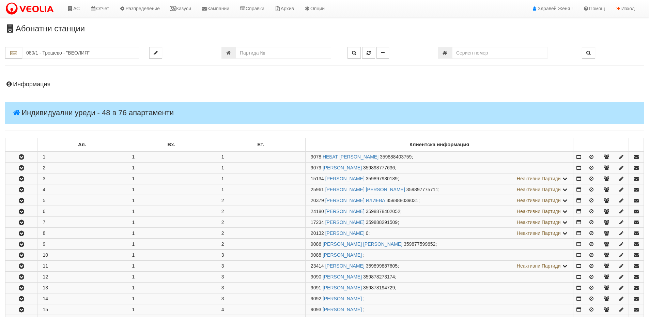
click at [45, 83] on h4 "Информация" at bounding box center [324, 84] width 639 height 7
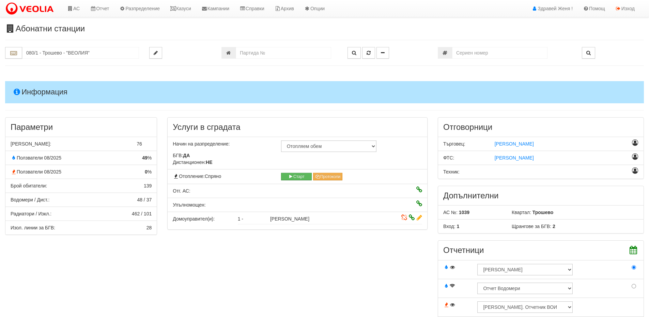
click at [37, 88] on h4 "Информация" at bounding box center [324, 92] width 639 height 22
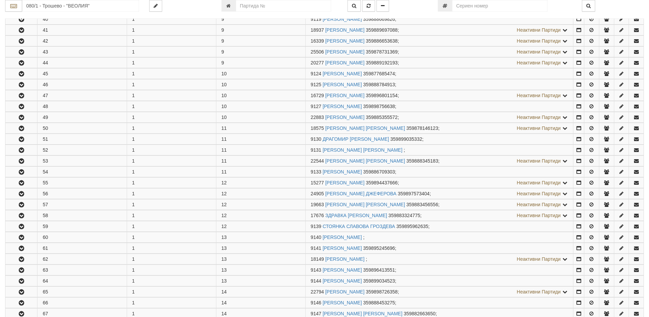
scroll to position [681, 0]
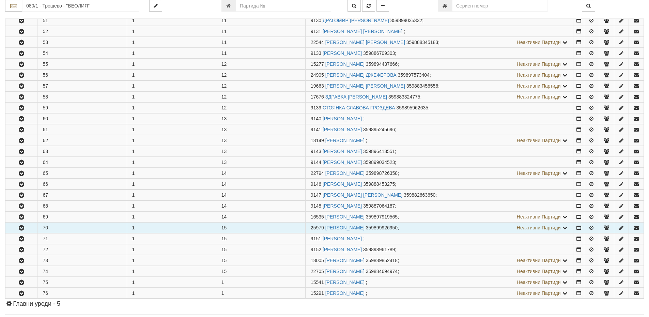
click at [23, 227] on icon "button" at bounding box center [21, 227] width 8 height 5
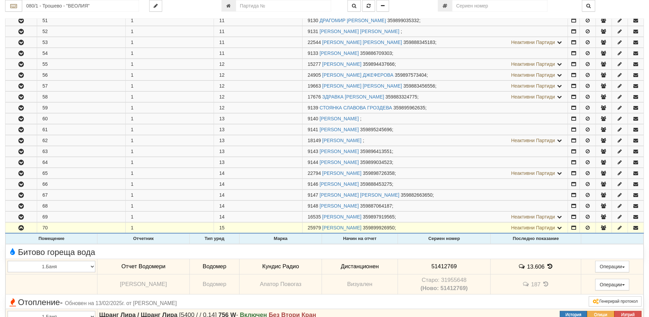
click at [548, 265] on icon at bounding box center [549, 266] width 7 height 6
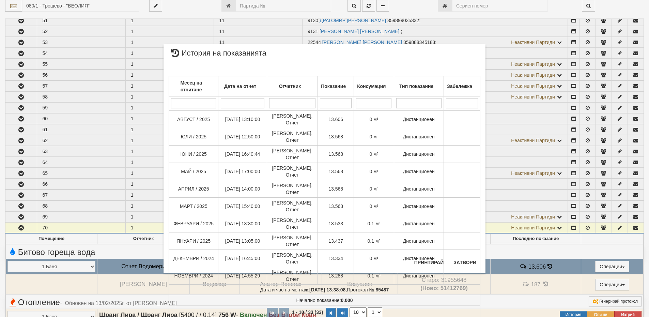
click at [140, 248] on div "× История на показанията Месец на отчитане Дата на отчет Отчетник Показание Кон…" at bounding box center [324, 145] width 399 height 290
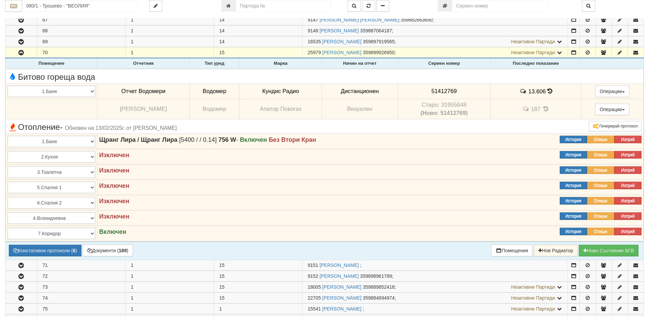
scroll to position [886, 0]
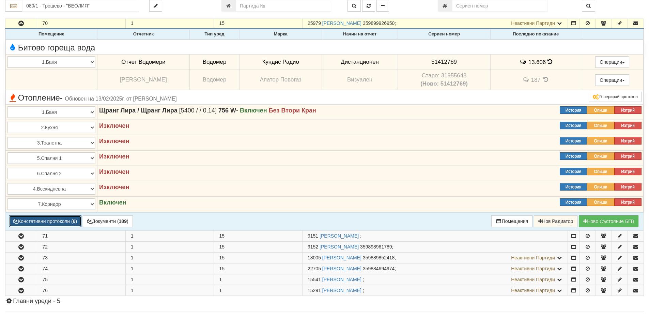
click at [61, 222] on button "Констативни протоколи ( 6 )" at bounding box center [45, 221] width 73 height 12
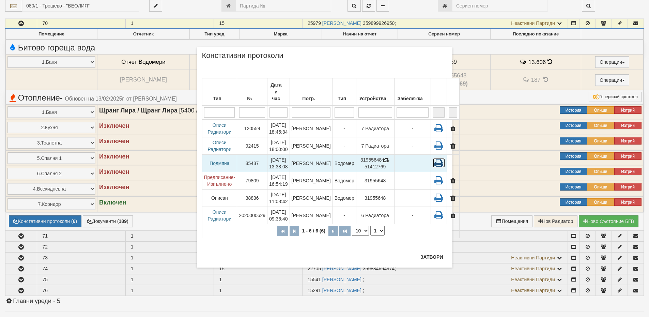
click at [433, 158] on icon at bounding box center [439, 163] width 12 height 10
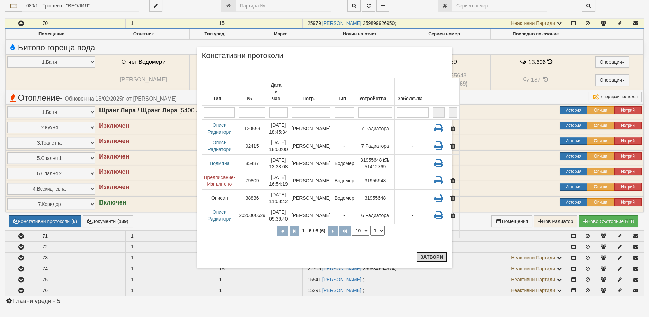
click at [425, 256] on button "Затвори" at bounding box center [431, 256] width 31 height 11
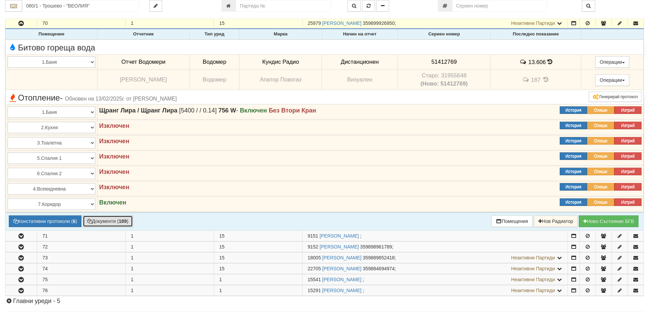
click at [121, 219] on b "189" at bounding box center [123, 220] width 8 height 5
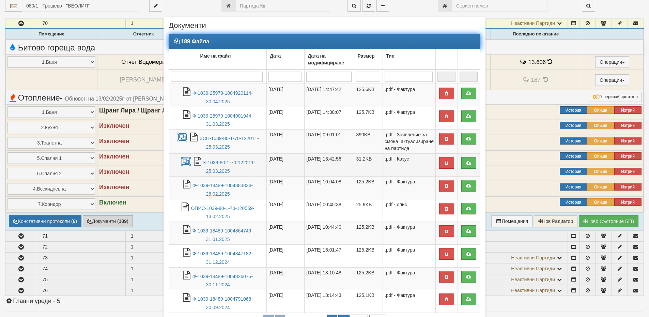
click at [307, 163] on td "25/03/2025 13:42:56" at bounding box center [330, 165] width 50 height 23
click at [240, 164] on link "К-1039-80-1-70-122011-25.03.2025" at bounding box center [229, 167] width 52 height 14
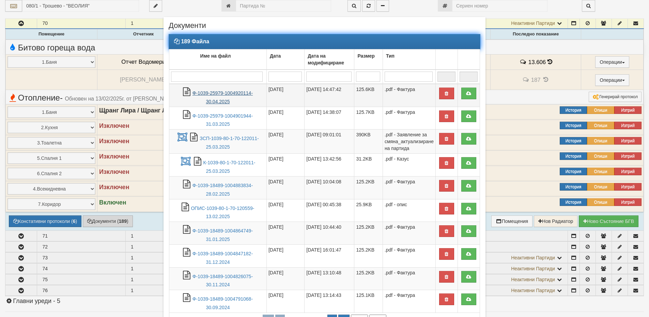
click at [241, 94] on link "Ф-1039-25979-1004920114-30.04.2025" at bounding box center [222, 97] width 60 height 14
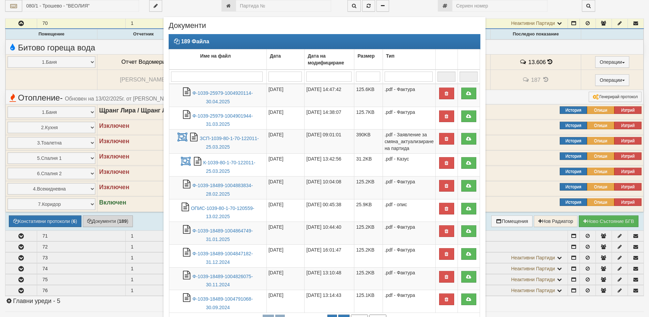
click at [138, 141] on div "× Документи 189 Файла Име на файл Дата Дата на модифициране Размер Тип 1 - 10 /…" at bounding box center [324, 194] width 399 height 389
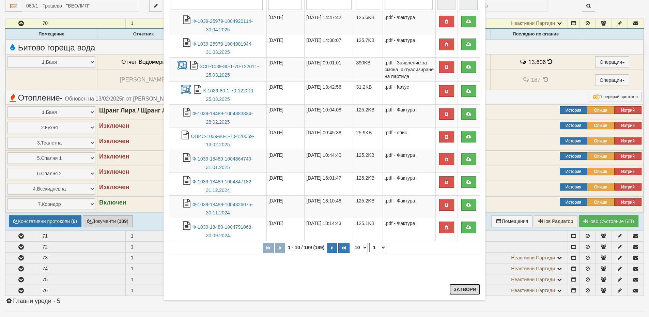
click at [459, 292] on button "Затвори" at bounding box center [464, 289] width 31 height 11
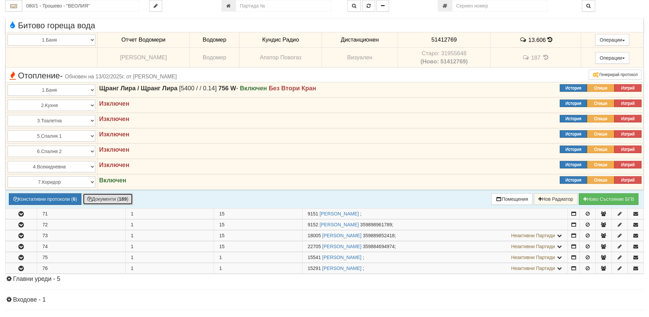
scroll to position [920, 0]
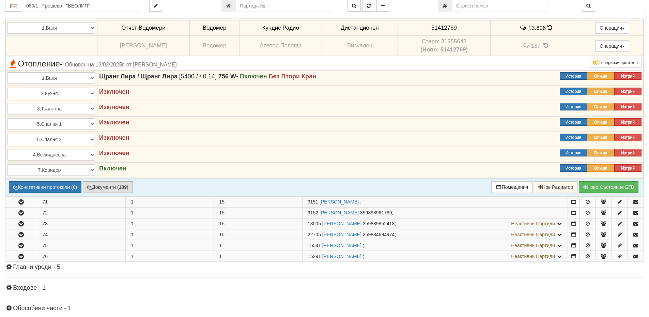
click at [551, 28] on td "13.606" at bounding box center [535, 28] width 91 height 16
click at [551, 28] on icon at bounding box center [549, 28] width 5 height 6
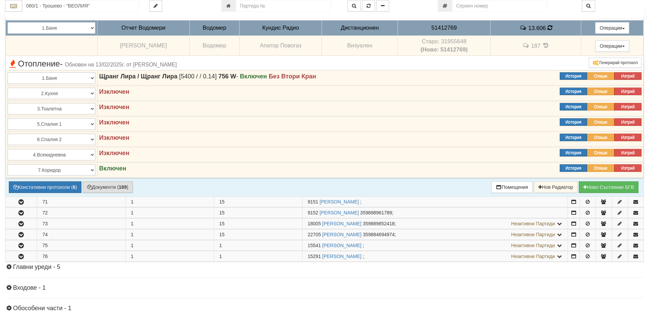
click at [551, 28] on icon at bounding box center [549, 28] width 5 height 6
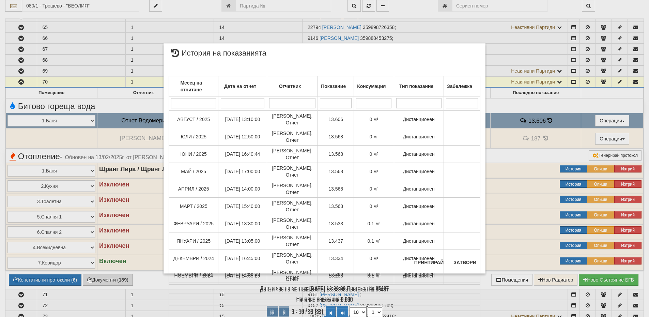
scroll to position [817, 0]
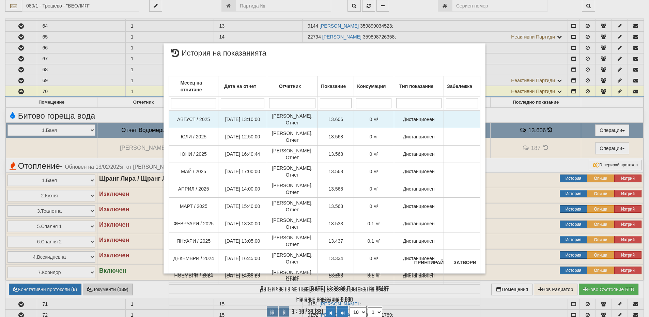
drag, startPoint x: 303, startPoint y: 52, endPoint x: 297, endPoint y: 111, distance: 59.2
click at [295, 117] on div "× История на показанията Месец на отчитане Дата на отчет Отчетник Показание Кон…" at bounding box center [324, 158] width 322 height 229
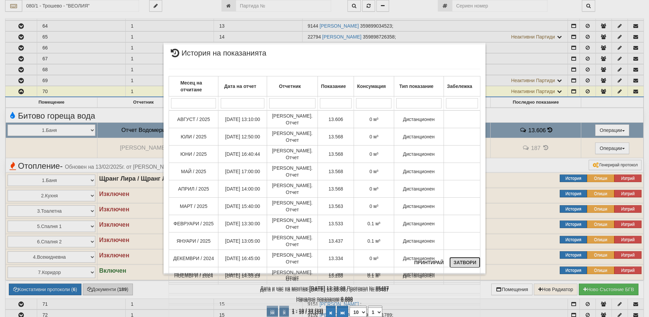
click at [462, 262] on button "Затвори" at bounding box center [464, 262] width 31 height 11
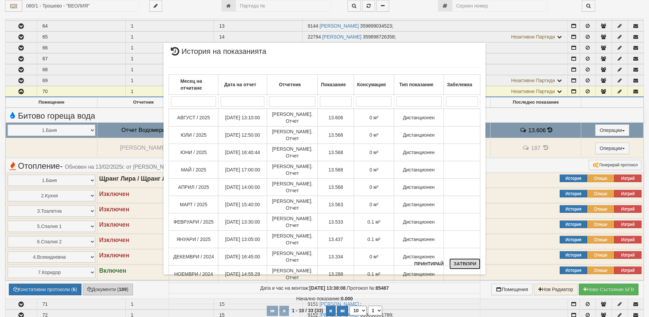
click at [470, 263] on button "Затвори" at bounding box center [464, 263] width 31 height 11
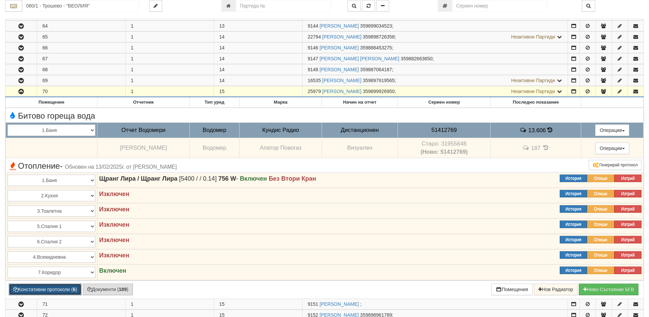
click at [58, 288] on button "Констативни протоколи ( 6 )" at bounding box center [45, 289] width 73 height 12
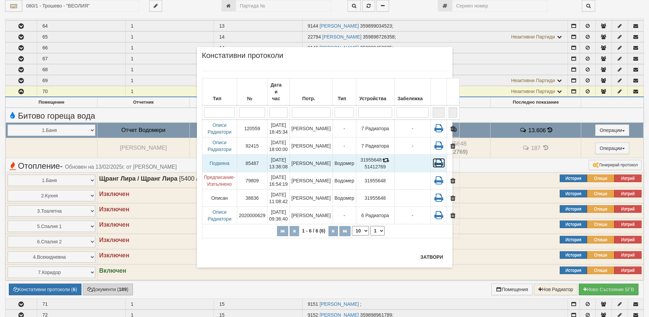
click at [433, 158] on icon at bounding box center [439, 163] width 12 height 10
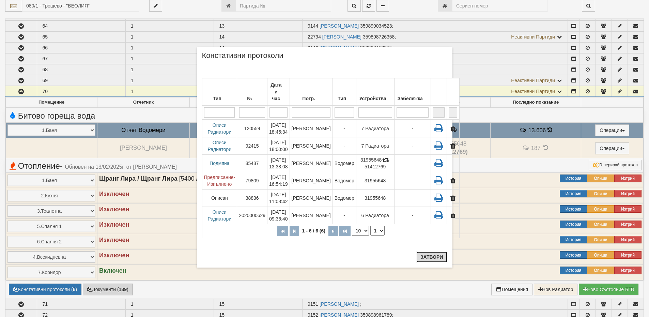
click at [422, 257] on button "Затвори" at bounding box center [431, 256] width 31 height 11
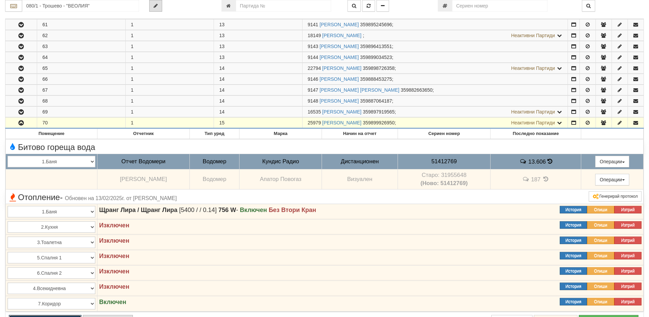
scroll to position [783, 0]
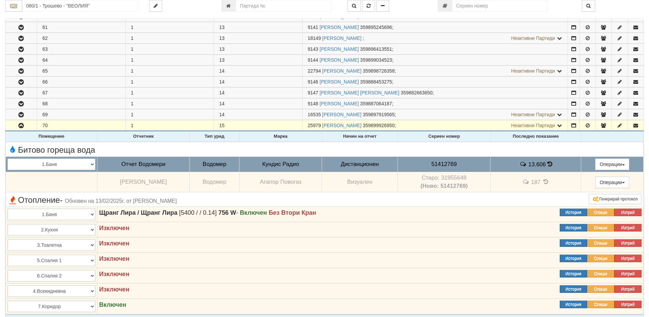
click at [549, 165] on icon at bounding box center [549, 164] width 5 height 6
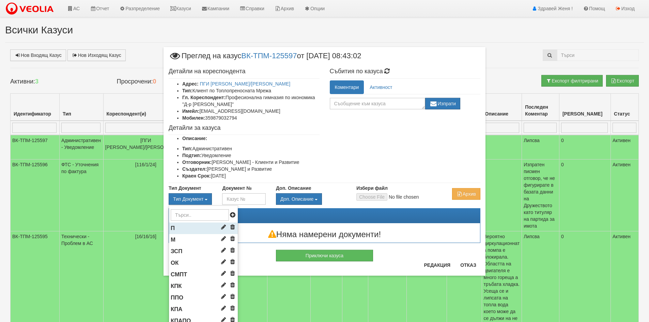
click at [196, 229] on li "П" at bounding box center [203, 228] width 69 height 12
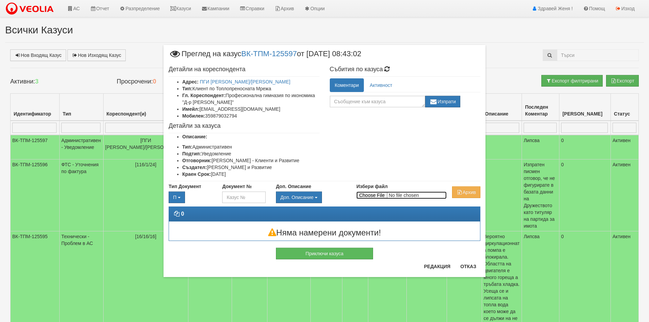
click at [379, 195] on input "Избери файл" at bounding box center [401, 194] width 90 height 7
type input "C:\fakepath\DOC138.pdf"
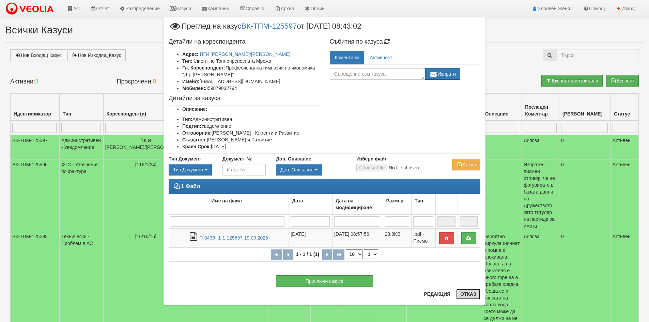
click at [470, 292] on button "Отказ" at bounding box center [468, 293] width 24 height 11
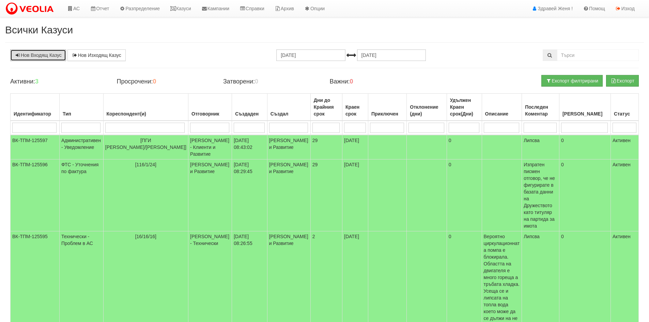
click at [52, 58] on link "Нов Входящ Казус" at bounding box center [38, 55] width 56 height 12
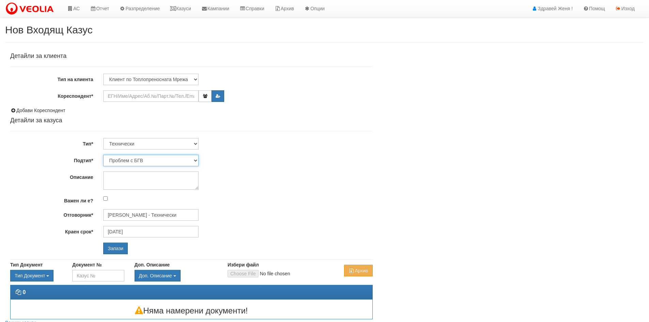
click at [195, 161] on select "Проблем с БГВ Теч ВОИ Теч БГВ Теч в АС Теч от водомер Проблем в АС Интервенция …" at bounding box center [150, 161] width 95 height 12
click at [297, 78] on div "Клиент по Топлопреносната Мрежа Институция Партньори Други" at bounding box center [237, 80] width 279 height 12
